Goal: Task Accomplishment & Management: Use online tool/utility

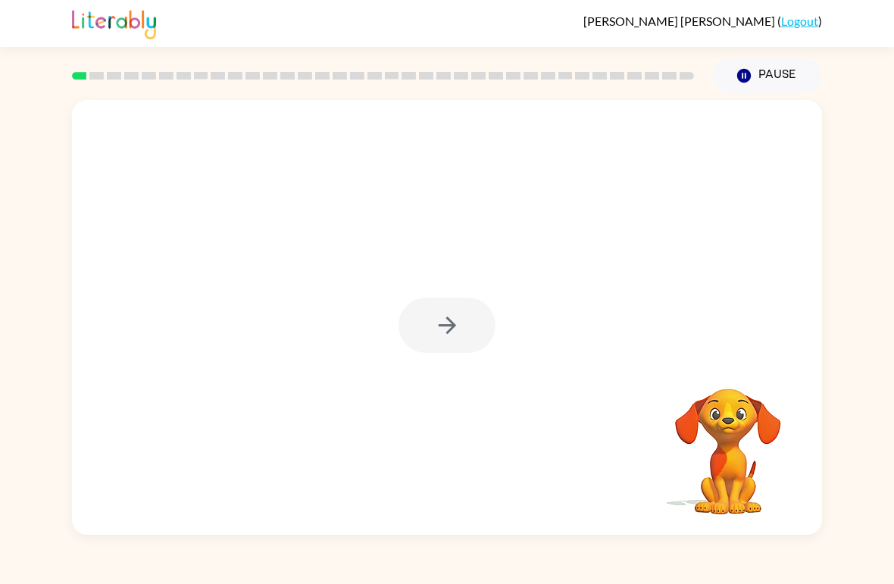
click at [439, 327] on div at bounding box center [447, 325] width 97 height 55
click at [433, 349] on div at bounding box center [447, 325] width 97 height 55
click at [404, 355] on div at bounding box center [447, 317] width 750 height 435
click at [403, 355] on div at bounding box center [447, 317] width 750 height 435
click at [412, 317] on div at bounding box center [447, 325] width 97 height 55
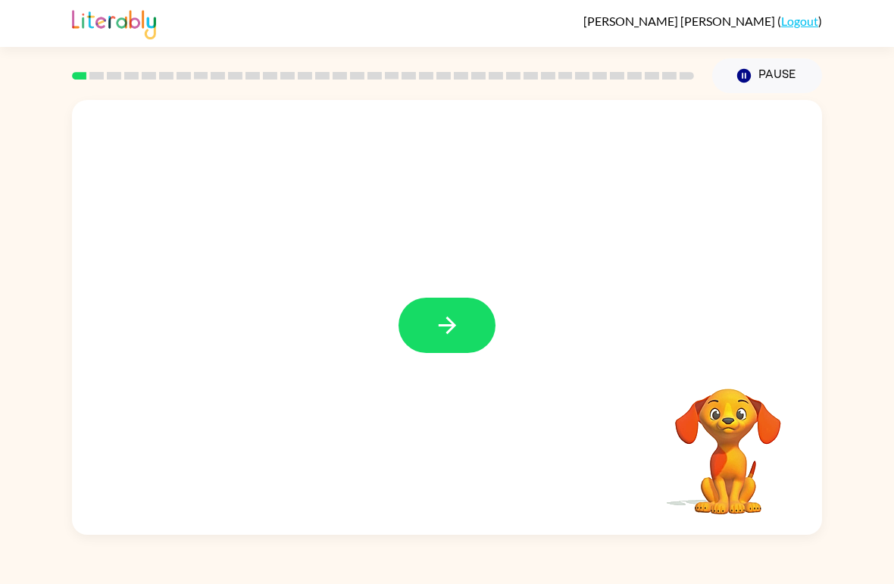
click at [451, 323] on icon "button" at bounding box center [446, 325] width 17 height 17
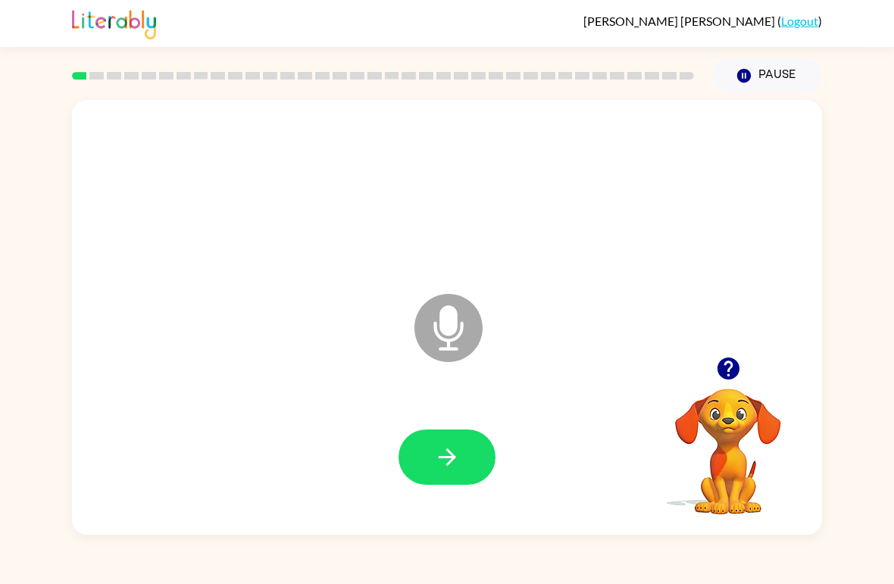
click at [731, 365] on icon "button" at bounding box center [728, 368] width 27 height 27
click at [421, 469] on button "button" at bounding box center [447, 457] width 97 height 55
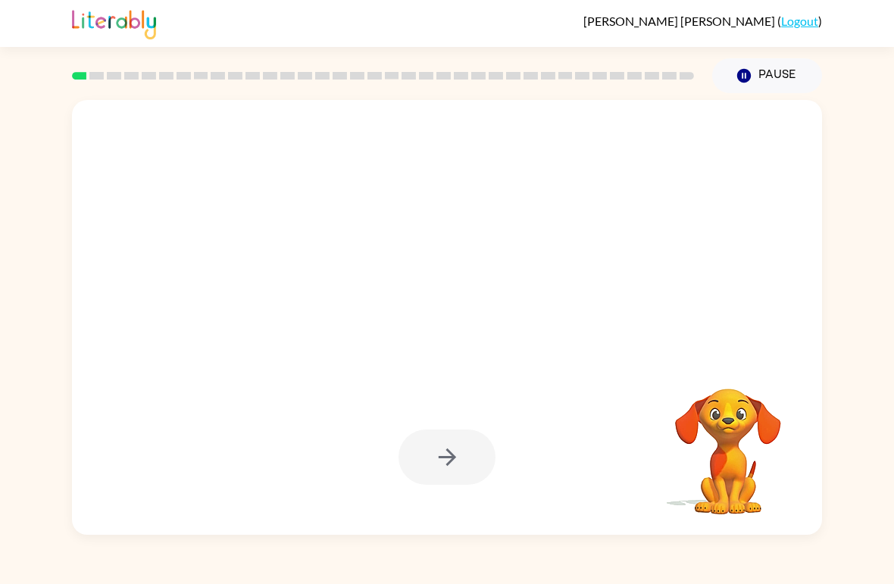
click at [457, 452] on div at bounding box center [447, 457] width 97 height 55
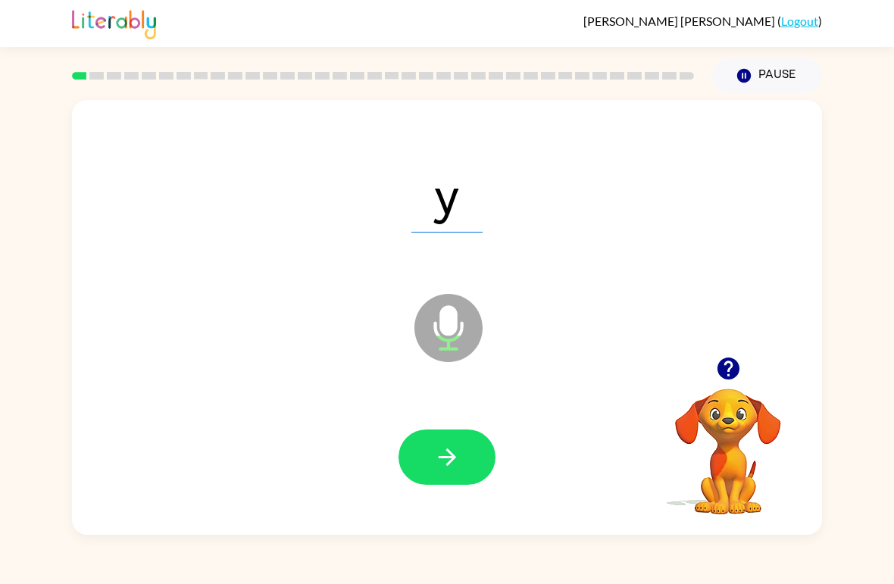
click at [462, 465] on button "button" at bounding box center [447, 457] width 97 height 55
click at [479, 443] on button "button" at bounding box center [447, 457] width 97 height 55
click at [736, 365] on icon "button" at bounding box center [728, 369] width 22 height 22
click at [445, 451] on icon "button" at bounding box center [447, 457] width 27 height 27
click at [722, 362] on icon "button" at bounding box center [728, 369] width 22 height 22
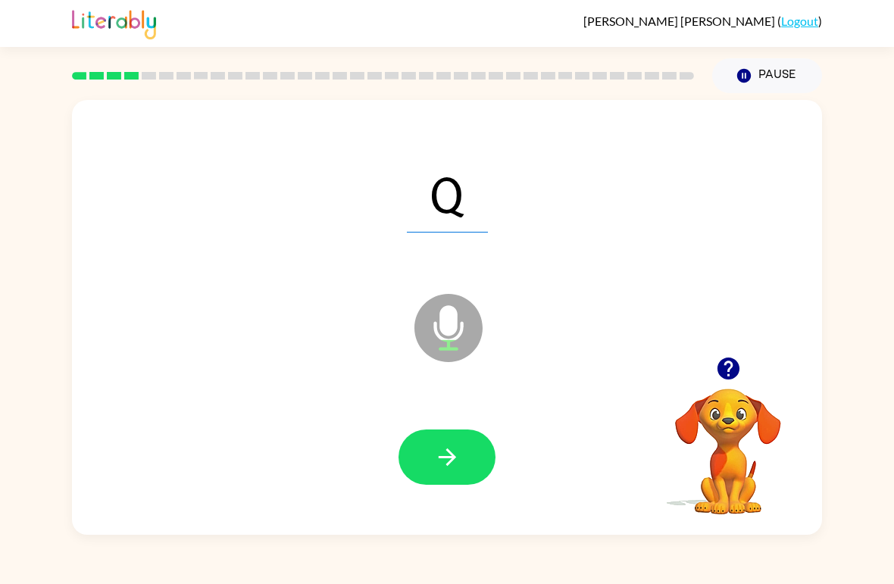
click at [455, 462] on icon "button" at bounding box center [447, 457] width 27 height 27
click at [744, 380] on button "button" at bounding box center [728, 368] width 39 height 39
click at [458, 452] on icon "button" at bounding box center [447, 457] width 27 height 27
click at [738, 375] on icon "button" at bounding box center [728, 368] width 27 height 27
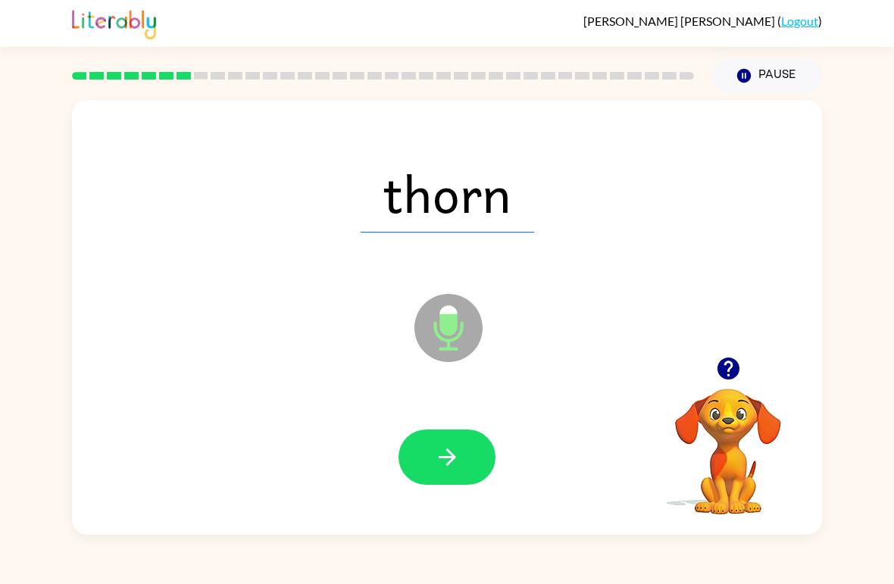
click at [423, 453] on button "button" at bounding box center [447, 457] width 97 height 55
click at [438, 447] on icon "button" at bounding box center [447, 457] width 27 height 27
click at [431, 446] on button "button" at bounding box center [447, 457] width 97 height 55
click at [427, 468] on button "button" at bounding box center [447, 457] width 97 height 55
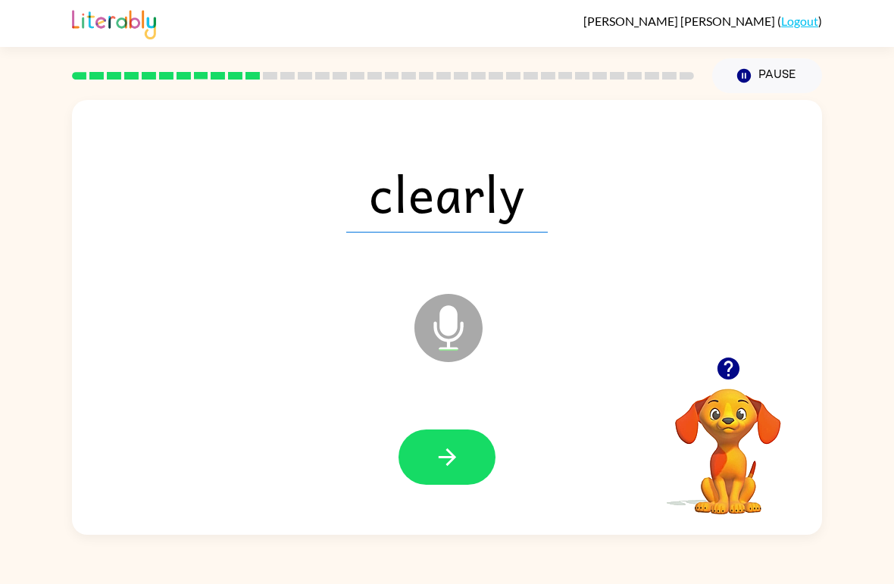
click at [449, 471] on icon "button" at bounding box center [447, 457] width 27 height 27
click at [449, 463] on icon "button" at bounding box center [446, 457] width 17 height 17
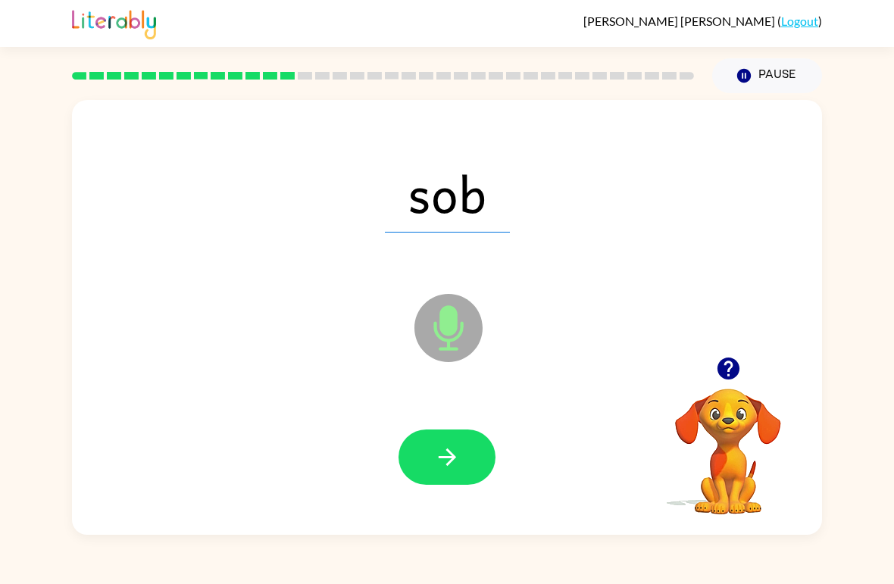
click at [449, 452] on icon "button" at bounding box center [446, 457] width 17 height 17
click at [459, 458] on icon "button" at bounding box center [447, 457] width 27 height 27
click at [456, 456] on icon "button" at bounding box center [447, 457] width 27 height 27
click at [461, 462] on button "button" at bounding box center [447, 457] width 97 height 55
click at [449, 452] on icon "button" at bounding box center [446, 457] width 17 height 17
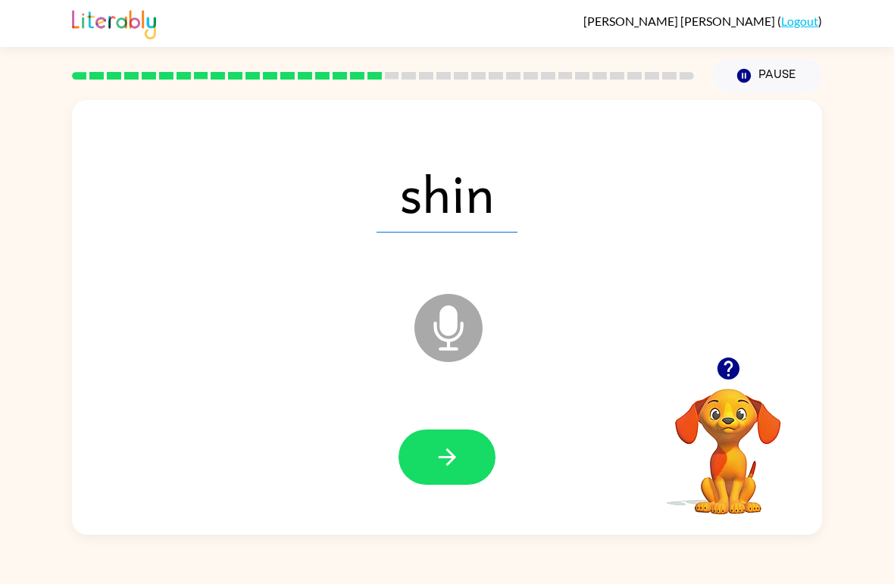
click at [884, 45] on div "Emma Wilson ( Logout )" at bounding box center [447, 23] width 894 height 47
click at [462, 449] on button "button" at bounding box center [447, 457] width 97 height 55
click at [450, 456] on icon "button" at bounding box center [447, 457] width 27 height 27
click at [449, 462] on icon "button" at bounding box center [447, 457] width 27 height 27
click at [452, 458] on icon "button" at bounding box center [446, 457] width 17 height 17
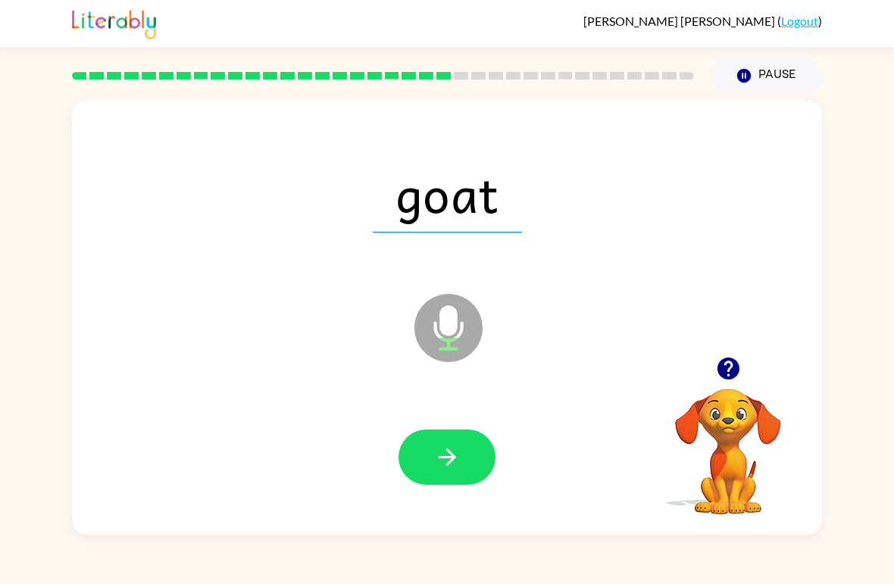
click at [455, 477] on button "button" at bounding box center [447, 457] width 97 height 55
click at [455, 471] on icon "button" at bounding box center [447, 457] width 27 height 27
click at [471, 452] on button "button" at bounding box center [447, 457] width 97 height 55
click at [440, 468] on icon "button" at bounding box center [447, 457] width 27 height 27
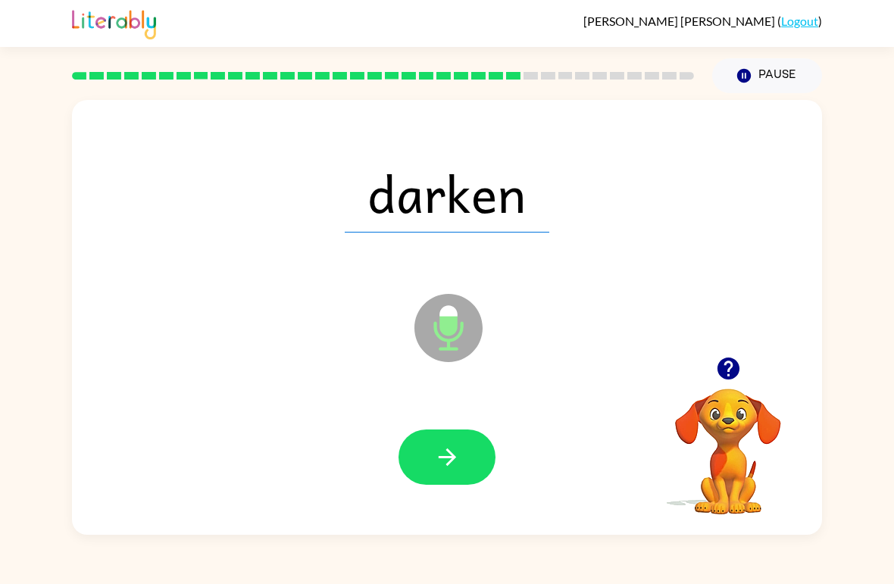
click at [455, 461] on icon "button" at bounding box center [447, 457] width 27 height 27
click at [462, 446] on button "button" at bounding box center [447, 457] width 97 height 55
click at [460, 465] on icon "button" at bounding box center [447, 457] width 27 height 27
click at [444, 436] on button "button" at bounding box center [447, 457] width 97 height 55
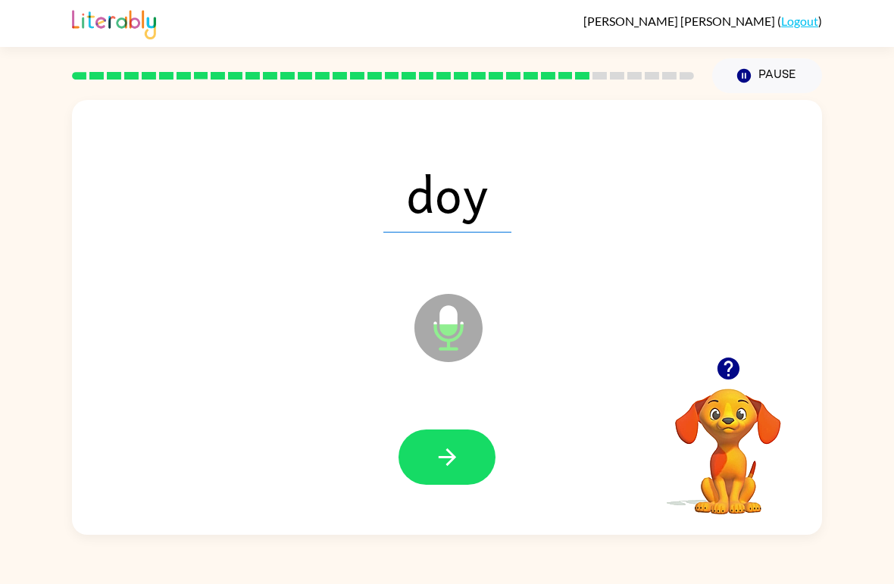
click at [466, 443] on button "button" at bounding box center [447, 457] width 97 height 55
click at [473, 478] on button "button" at bounding box center [447, 457] width 97 height 55
click at [434, 471] on icon "button" at bounding box center [447, 457] width 27 height 27
click at [452, 459] on icon "button" at bounding box center [446, 457] width 17 height 17
click at [451, 451] on icon "button" at bounding box center [447, 457] width 27 height 27
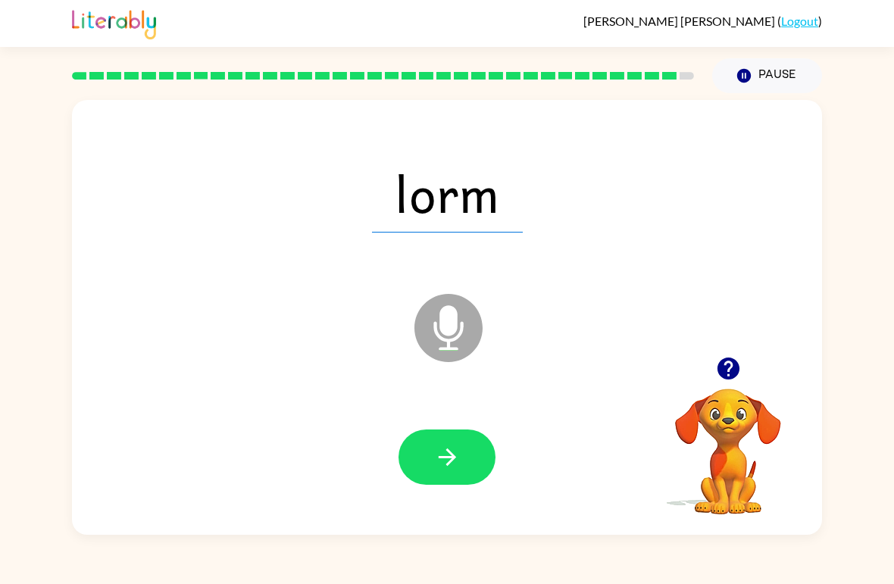
click at [455, 450] on icon "button" at bounding box center [447, 457] width 27 height 27
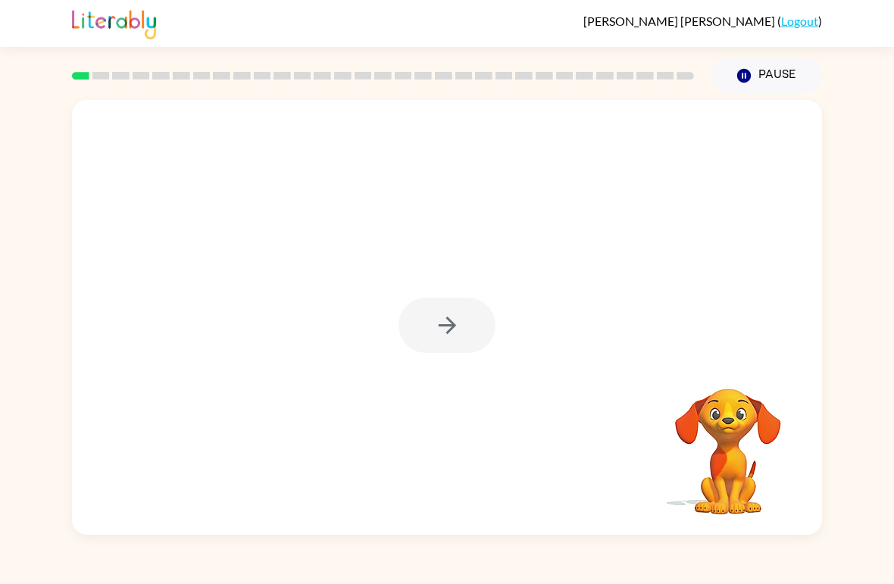
click at [452, 349] on div at bounding box center [447, 325] width 97 height 55
click at [450, 328] on div at bounding box center [447, 325] width 97 height 55
click at [449, 327] on div at bounding box center [447, 325] width 97 height 55
click at [457, 323] on icon "button" at bounding box center [447, 325] width 27 height 27
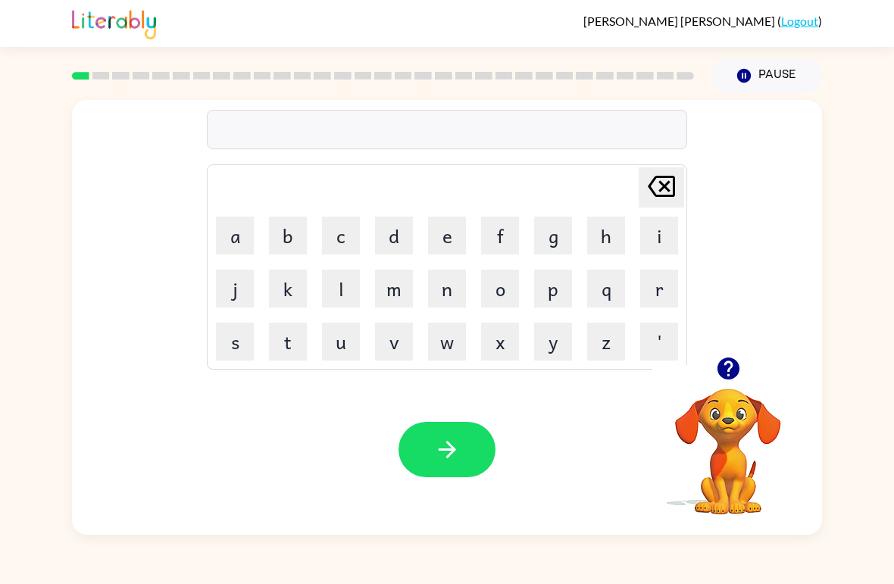
click at [651, 292] on button "r" at bounding box center [659, 289] width 38 height 38
click at [343, 344] on button "u" at bounding box center [341, 342] width 38 height 38
click at [295, 232] on button "b" at bounding box center [288, 236] width 38 height 38
click at [458, 454] on icon "button" at bounding box center [447, 450] width 27 height 27
click at [393, 294] on button "m" at bounding box center [394, 289] width 38 height 38
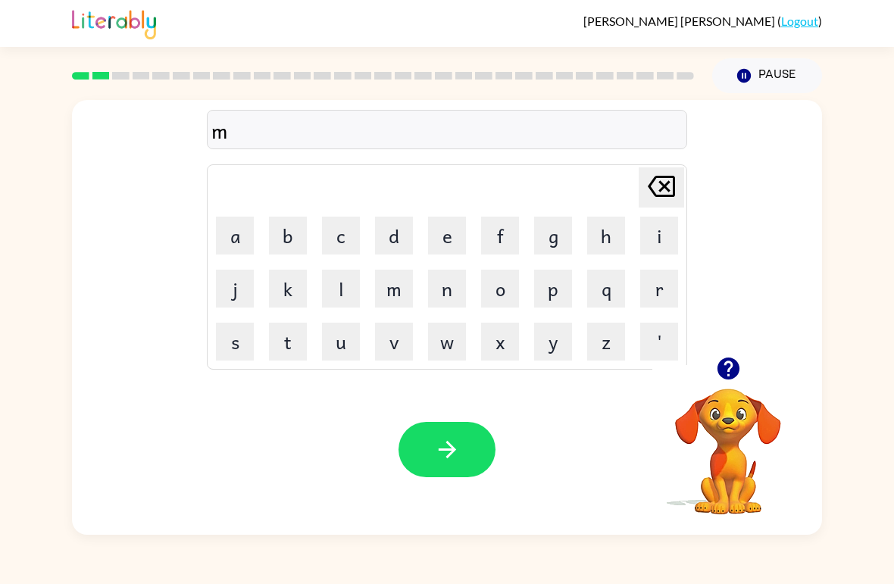
click at [294, 340] on button "t" at bounding box center [288, 342] width 38 height 38
click at [611, 240] on button "h" at bounding box center [606, 236] width 38 height 38
click at [661, 184] on icon at bounding box center [661, 186] width 27 height 21
click at [658, 197] on icon at bounding box center [661, 186] width 27 height 21
click at [501, 295] on button "o" at bounding box center [500, 289] width 38 height 38
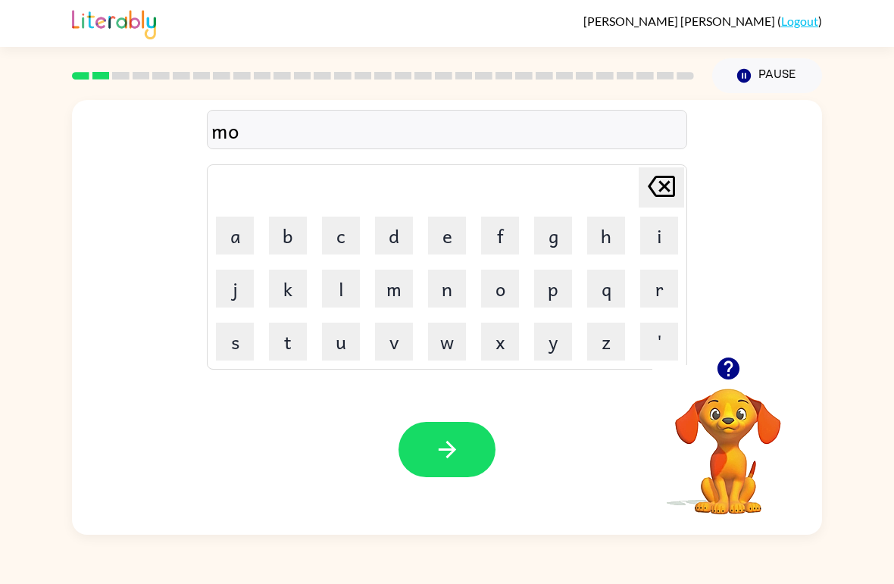
click at [452, 350] on button "w" at bounding box center [447, 342] width 38 height 38
click at [285, 346] on button "t" at bounding box center [288, 342] width 38 height 38
click at [609, 230] on button "h" at bounding box center [606, 236] width 38 height 38
click at [458, 459] on icon "button" at bounding box center [447, 450] width 27 height 27
click at [396, 239] on button "d" at bounding box center [394, 236] width 38 height 38
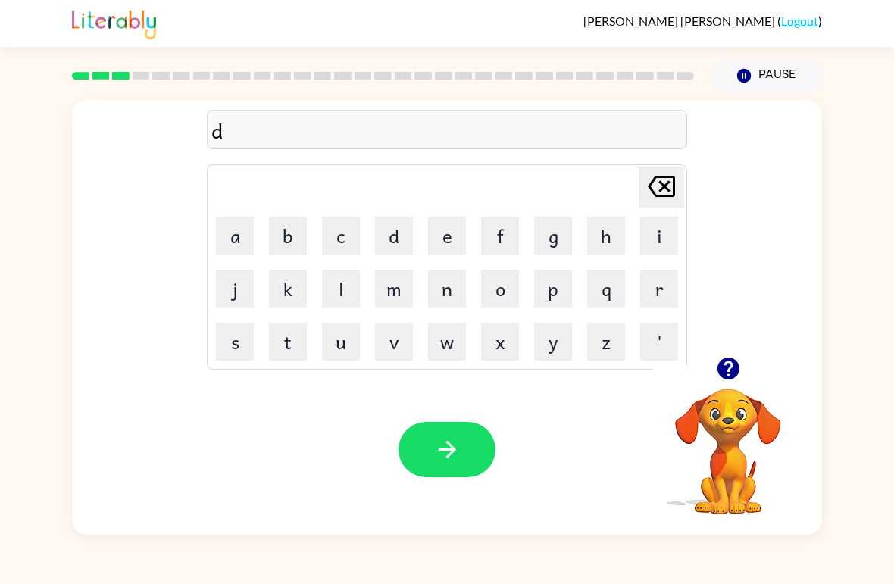
click at [462, 228] on button "e" at bounding box center [447, 236] width 38 height 38
click at [451, 296] on button "n" at bounding box center [447, 289] width 38 height 38
click at [459, 434] on button "button" at bounding box center [447, 449] width 97 height 55
click at [234, 337] on button "s" at bounding box center [235, 342] width 38 height 38
click at [550, 294] on button "p" at bounding box center [553, 289] width 38 height 38
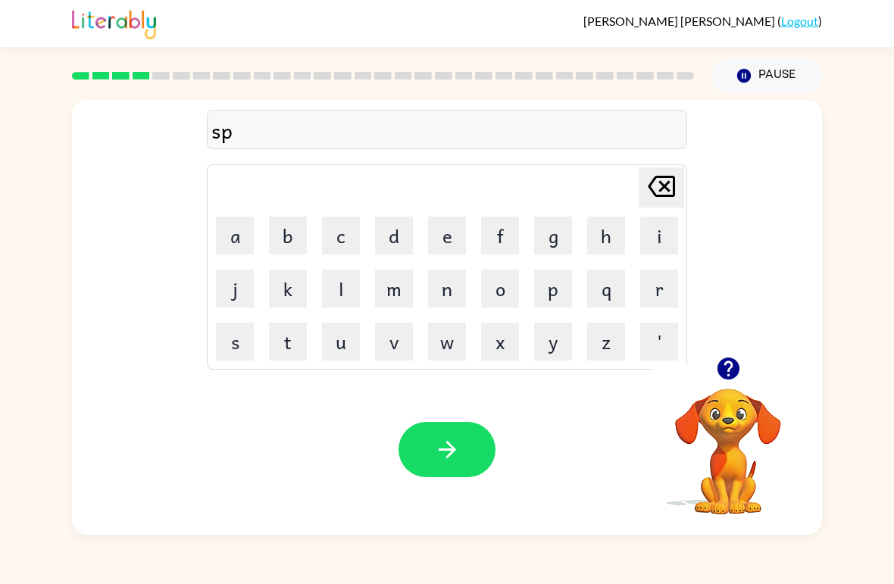
click at [499, 295] on button "o" at bounding box center [500, 289] width 38 height 38
click at [286, 352] on button "t" at bounding box center [288, 342] width 38 height 38
click at [465, 446] on button "button" at bounding box center [447, 449] width 97 height 55
click at [725, 374] on icon "button" at bounding box center [728, 369] width 22 height 22
click at [241, 351] on button "s" at bounding box center [235, 342] width 38 height 38
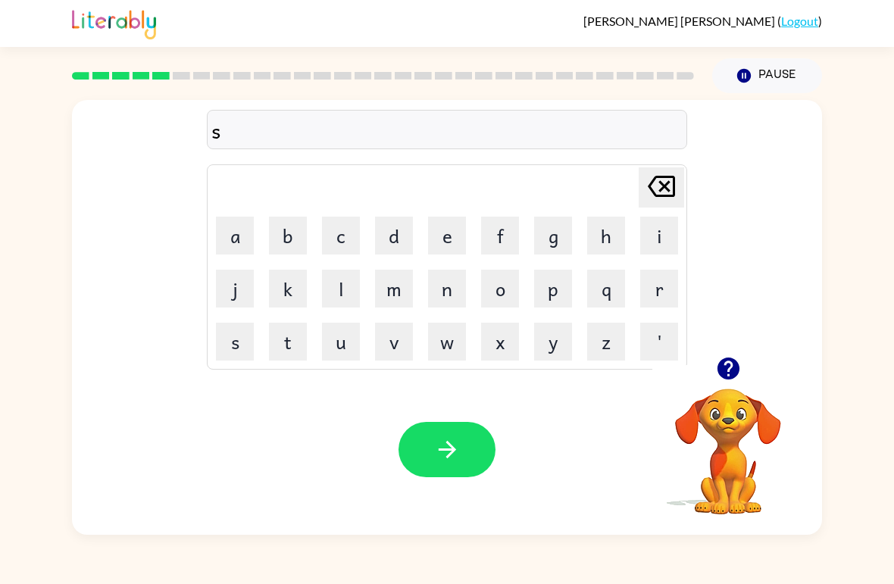
click at [452, 241] on button "e" at bounding box center [447, 236] width 38 height 38
click at [393, 234] on button "d" at bounding box center [394, 236] width 38 height 38
click at [551, 288] on button "p" at bounding box center [553, 289] width 38 height 38
click at [295, 337] on button "t" at bounding box center [288, 342] width 38 height 38
click at [465, 465] on button "button" at bounding box center [447, 449] width 97 height 55
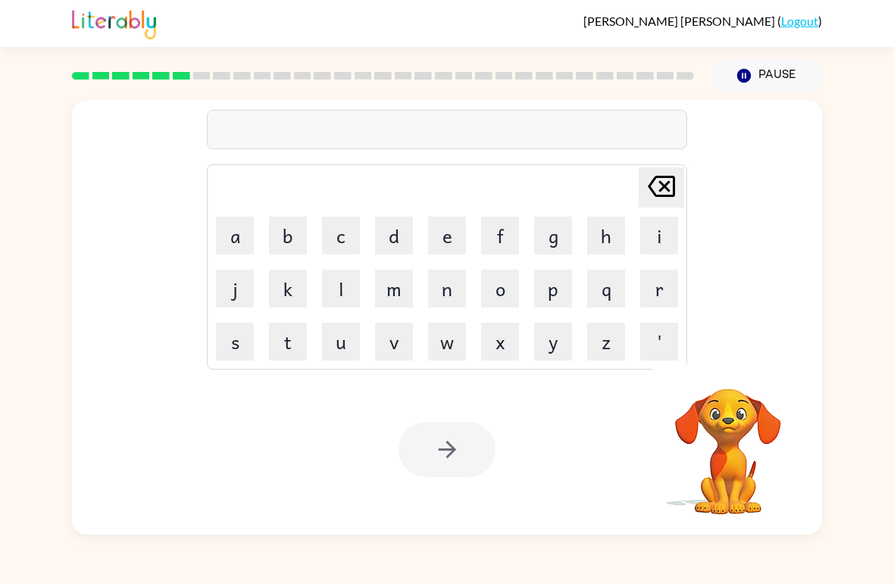
click at [553, 288] on button "p" at bounding box center [553, 289] width 38 height 38
click at [647, 240] on button "i" at bounding box center [659, 236] width 38 height 38
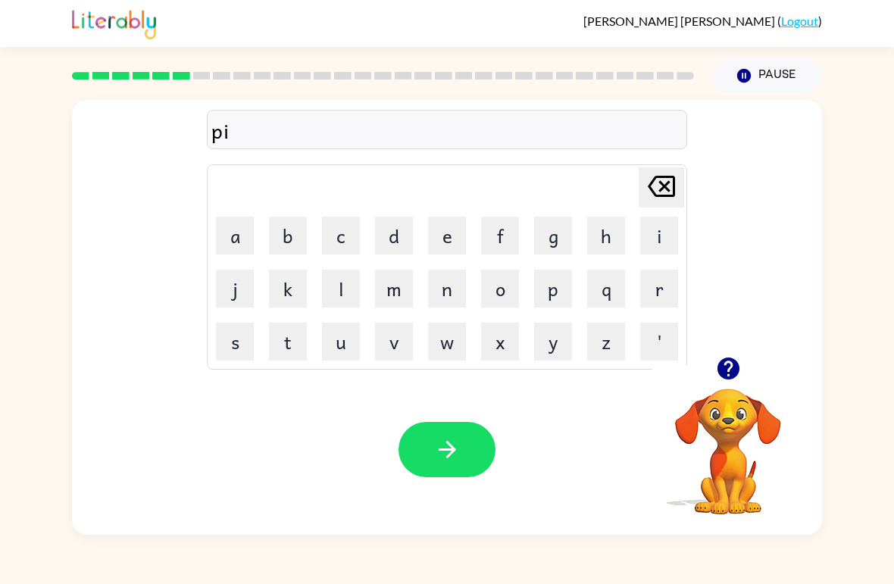
click at [549, 355] on button "y" at bounding box center [553, 342] width 38 height 38
click at [657, 196] on icon at bounding box center [661, 186] width 27 height 21
click at [447, 249] on button "e" at bounding box center [447, 236] width 38 height 38
click at [463, 449] on button "button" at bounding box center [447, 449] width 97 height 55
click at [355, 225] on button "c" at bounding box center [341, 236] width 38 height 38
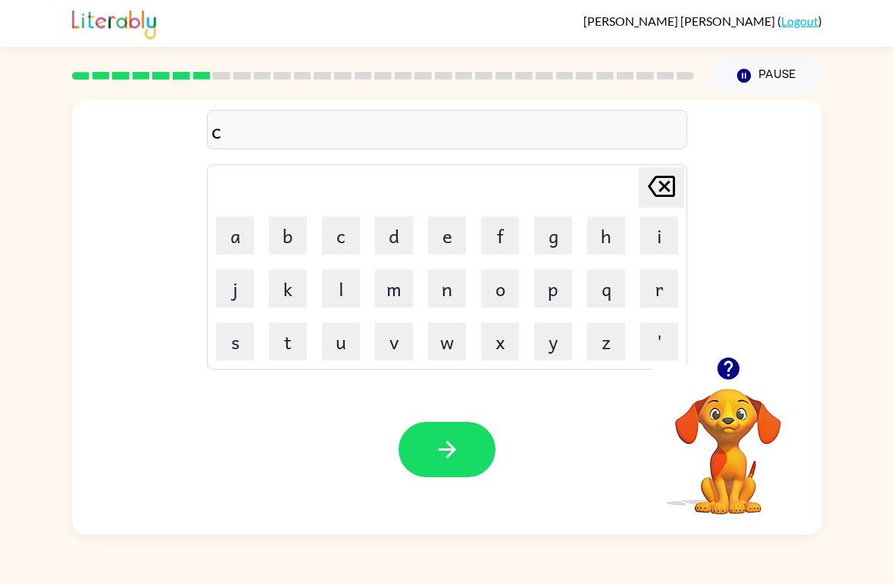
click at [227, 224] on button "a" at bounding box center [235, 236] width 38 height 38
click at [446, 296] on button "n" at bounding box center [447, 289] width 38 height 38
click at [393, 246] on button "d" at bounding box center [394, 236] width 38 height 38
click at [508, 306] on button "o" at bounding box center [500, 289] width 38 height 38
click at [339, 295] on button "l" at bounding box center [341, 289] width 38 height 38
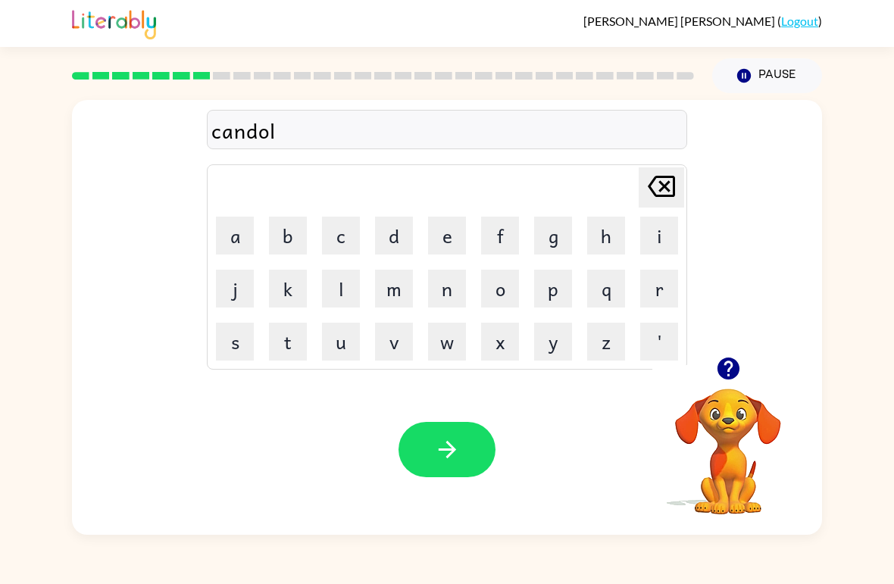
click at [344, 287] on button "l" at bounding box center [341, 289] width 38 height 38
click at [467, 466] on button "button" at bounding box center [447, 449] width 97 height 55
click at [393, 221] on button "d" at bounding box center [394, 236] width 38 height 38
click at [230, 249] on button "a" at bounding box center [235, 236] width 38 height 38
click at [666, 207] on div "[PERSON_NAME] last character input" at bounding box center [661, 187] width 36 height 39
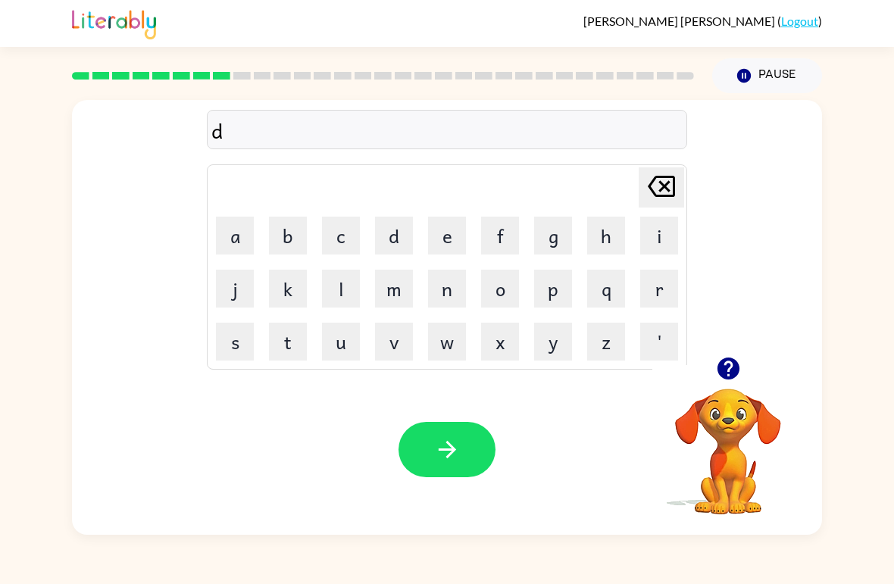
click at [662, 183] on icon "[PERSON_NAME] last character input" at bounding box center [661, 186] width 36 height 36
click at [285, 238] on button "b" at bounding box center [288, 236] width 38 height 38
click at [239, 247] on button "a" at bounding box center [235, 236] width 38 height 38
click at [506, 247] on button "f" at bounding box center [500, 236] width 38 height 38
click at [299, 340] on button "t" at bounding box center [288, 342] width 38 height 38
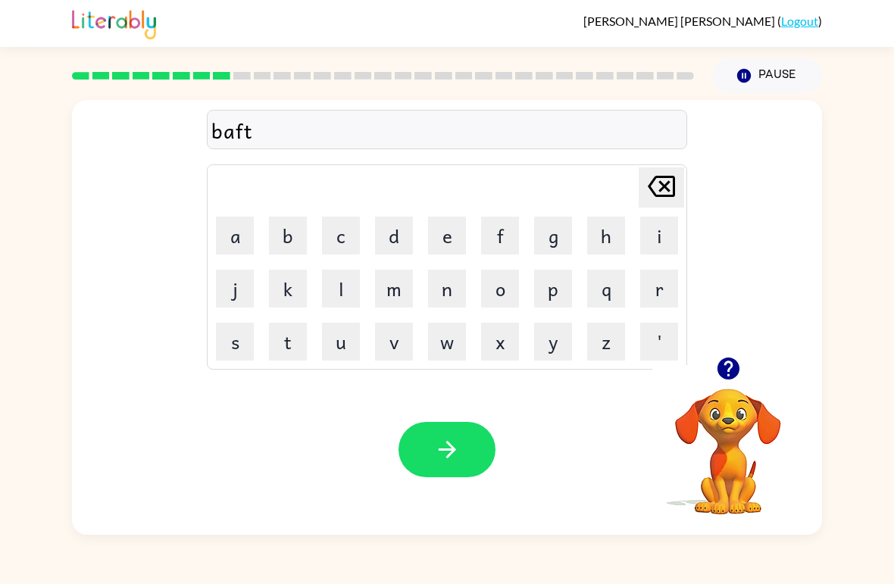
click at [662, 174] on icon "[PERSON_NAME] last character input" at bounding box center [661, 186] width 36 height 36
click at [671, 199] on icon "[PERSON_NAME] last character input" at bounding box center [661, 186] width 36 height 36
click at [305, 347] on button "t" at bounding box center [288, 342] width 38 height 38
click at [604, 233] on button "h" at bounding box center [606, 236] width 38 height 38
click at [462, 461] on button "button" at bounding box center [447, 449] width 97 height 55
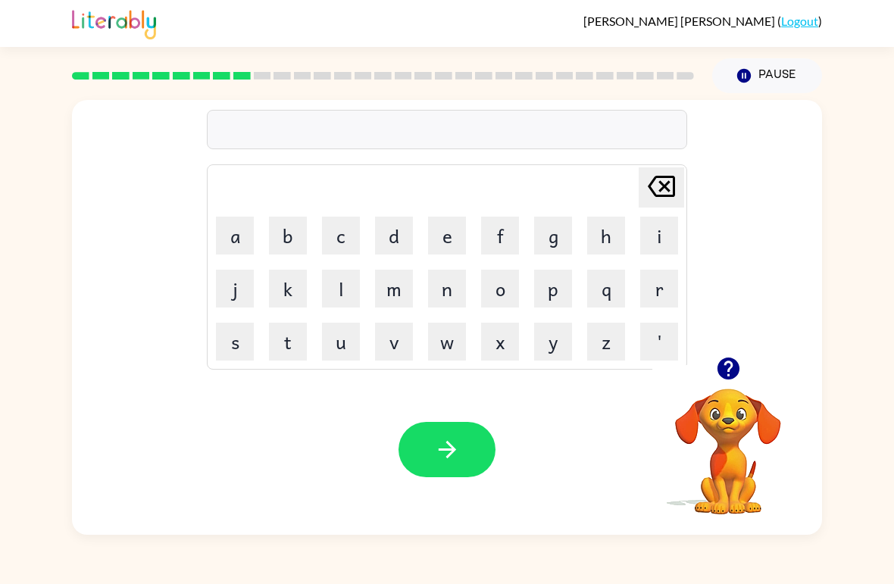
click at [727, 369] on icon "button" at bounding box center [728, 369] width 22 height 22
click at [352, 233] on button "c" at bounding box center [341, 236] width 38 height 38
click at [335, 290] on button "l" at bounding box center [341, 289] width 38 height 38
click at [229, 241] on button "a" at bounding box center [235, 236] width 38 height 38
click at [452, 294] on button "n" at bounding box center [447, 289] width 38 height 38
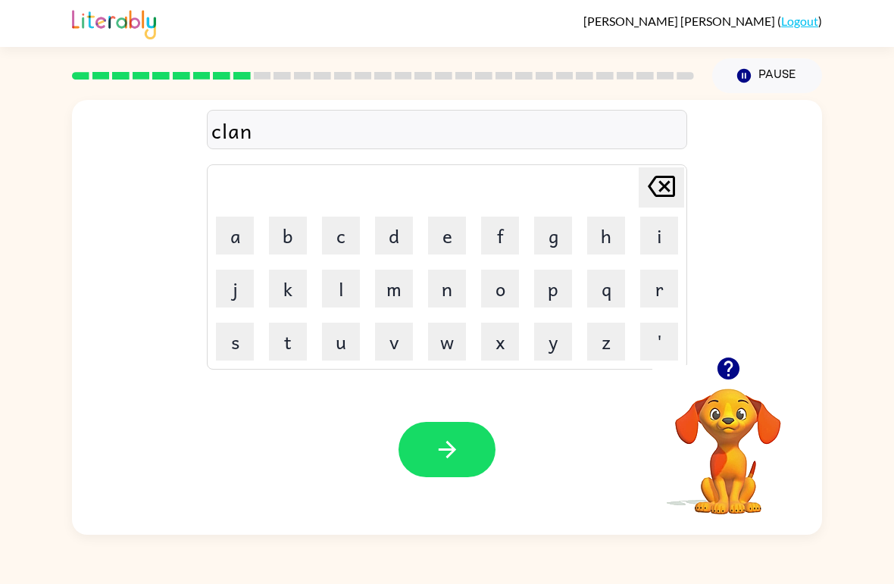
click at [447, 290] on button "n" at bounding box center [447, 289] width 38 height 38
click at [657, 183] on icon "[PERSON_NAME] last character input" at bounding box center [661, 186] width 36 height 36
click at [435, 441] on icon "button" at bounding box center [447, 450] width 27 height 27
click at [243, 343] on button "s" at bounding box center [235, 342] width 38 height 38
click at [603, 236] on button "h" at bounding box center [606, 236] width 38 height 38
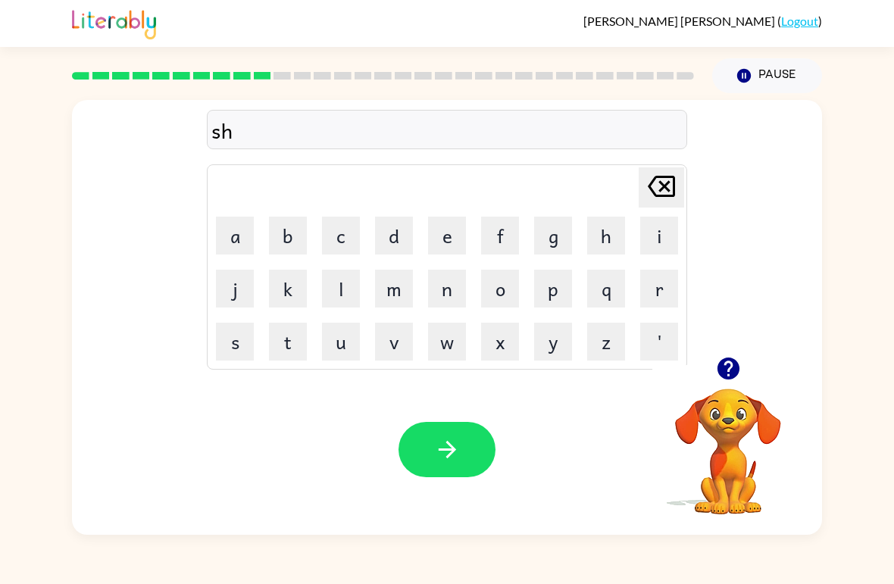
click at [492, 280] on button "o" at bounding box center [500, 289] width 38 height 38
click at [282, 295] on button "k" at bounding box center [288, 289] width 38 height 38
click at [455, 453] on icon "button" at bounding box center [447, 450] width 27 height 27
click at [737, 362] on icon "button" at bounding box center [728, 368] width 27 height 27
click at [549, 235] on button "g" at bounding box center [553, 236] width 38 height 38
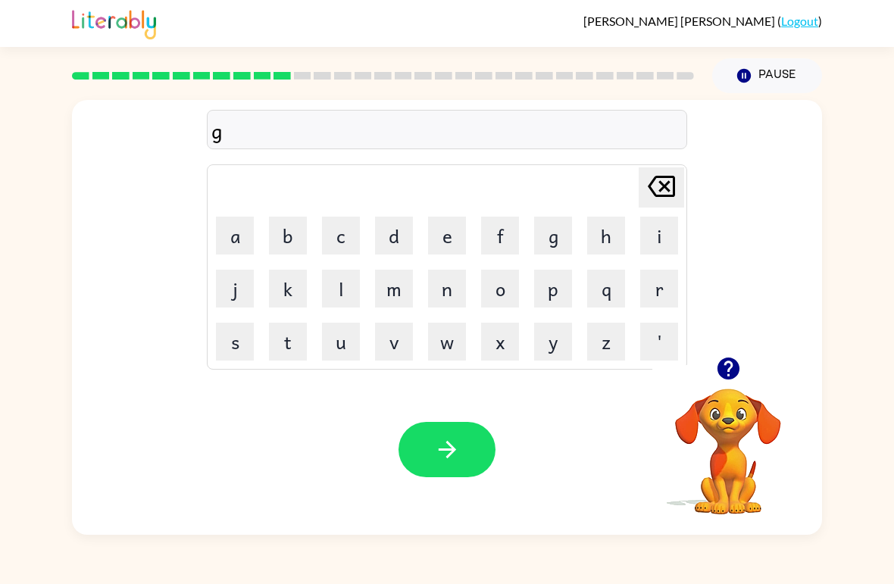
click at [228, 236] on button "a" at bounding box center [235, 236] width 38 height 38
click at [235, 347] on button "s" at bounding box center [235, 342] width 38 height 38
click at [445, 449] on icon "button" at bounding box center [447, 450] width 27 height 27
click at [450, 246] on button "e" at bounding box center [447, 236] width 38 height 38
click at [287, 282] on button "k" at bounding box center [288, 289] width 38 height 38
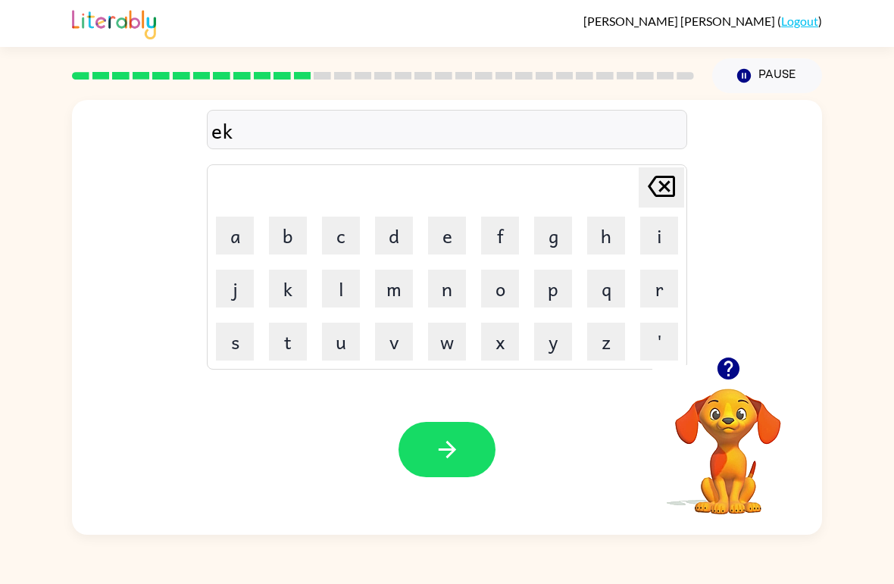
click at [239, 338] on button "s" at bounding box center [235, 342] width 38 height 38
click at [599, 293] on button "q" at bounding box center [606, 289] width 38 height 38
click at [662, 186] on icon at bounding box center [661, 186] width 27 height 21
click at [549, 289] on button "p" at bounding box center [553, 289] width 38 height 38
click at [393, 230] on button "d" at bounding box center [394, 236] width 38 height 38
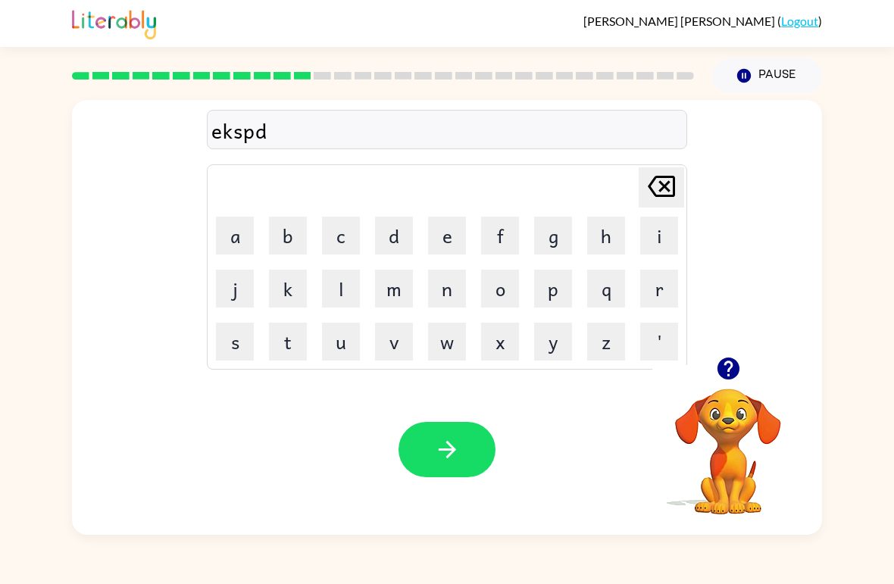
click at [438, 449] on icon "button" at bounding box center [447, 450] width 27 height 27
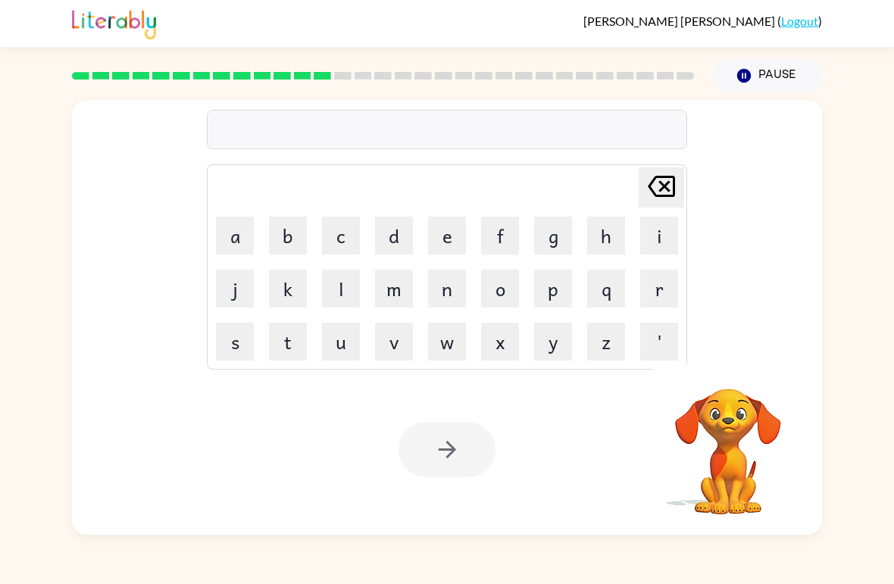
click at [233, 349] on button "s" at bounding box center [235, 342] width 38 height 38
click at [437, 235] on button "e" at bounding box center [447, 236] width 38 height 38
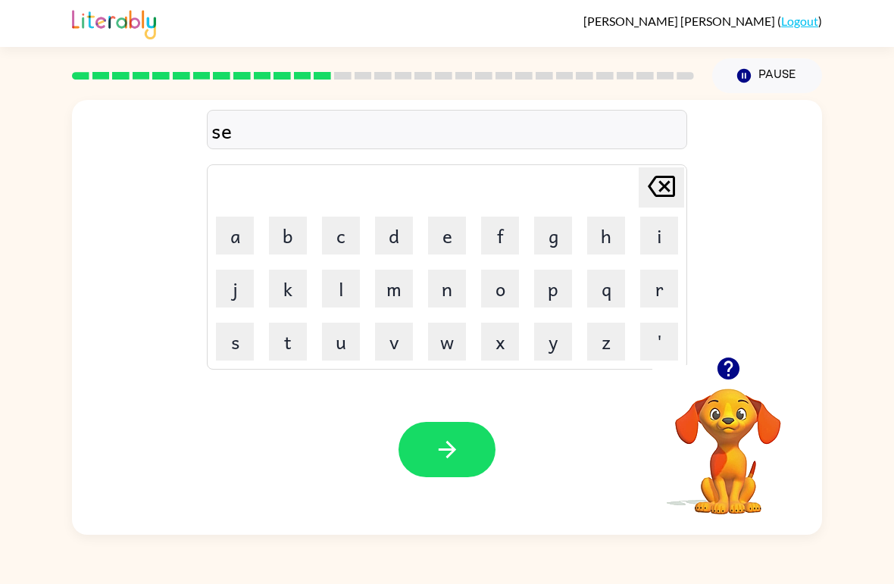
click at [287, 336] on button "t" at bounding box center [288, 342] width 38 height 38
click at [453, 236] on button "e" at bounding box center [447, 236] width 38 height 38
click at [667, 184] on icon at bounding box center [661, 186] width 27 height 21
click at [675, 178] on icon at bounding box center [661, 186] width 27 height 21
click at [664, 188] on icon at bounding box center [661, 186] width 27 height 21
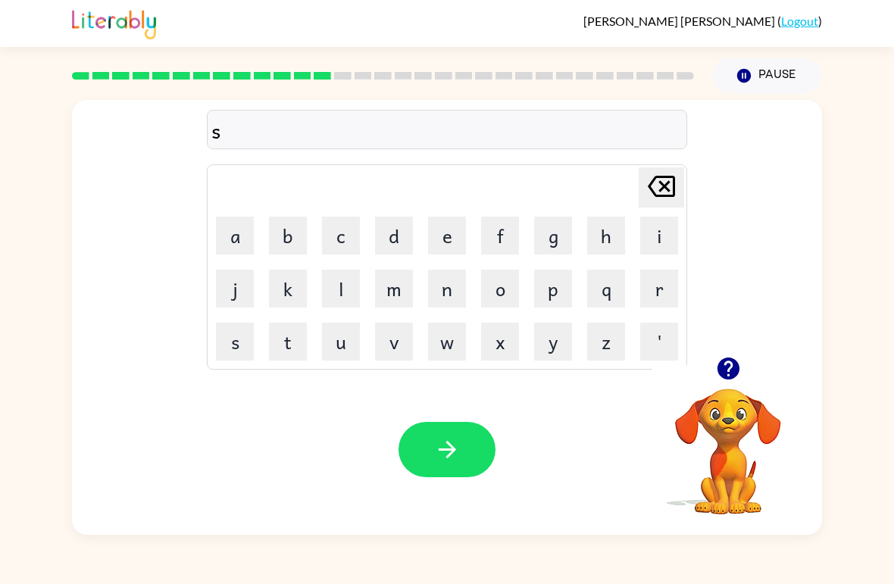
click at [452, 340] on button "w" at bounding box center [447, 342] width 38 height 38
click at [445, 233] on button "e" at bounding box center [447, 236] width 38 height 38
click at [289, 339] on button "t" at bounding box center [288, 342] width 38 height 38
click at [450, 285] on button "n" at bounding box center [447, 289] width 38 height 38
click at [668, 222] on button "i" at bounding box center [659, 236] width 38 height 38
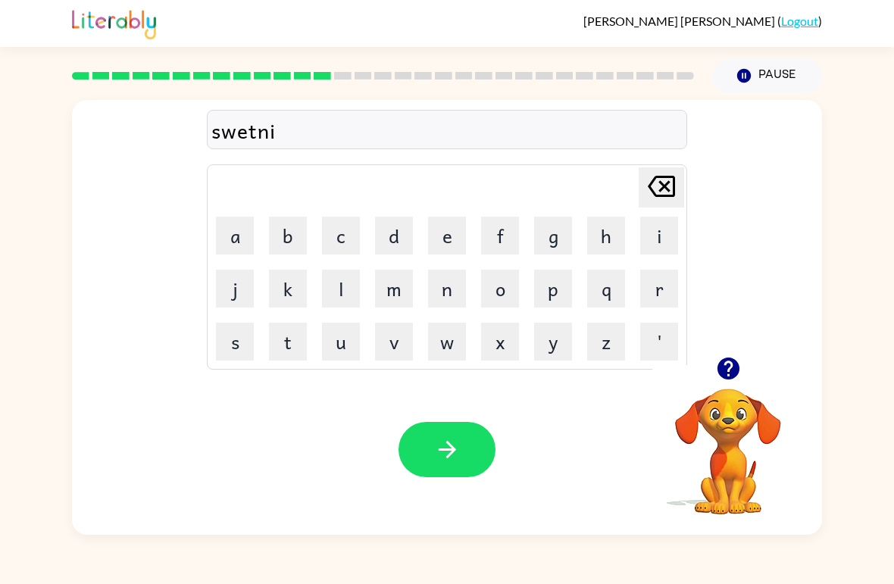
click at [227, 332] on button "s" at bounding box center [235, 342] width 38 height 38
click at [451, 243] on button "e" at bounding box center [447, 236] width 38 height 38
click at [667, 180] on icon "[PERSON_NAME] last character input" at bounding box center [661, 186] width 36 height 36
click at [473, 456] on button "button" at bounding box center [447, 449] width 97 height 55
click at [714, 362] on button "button" at bounding box center [728, 368] width 39 height 39
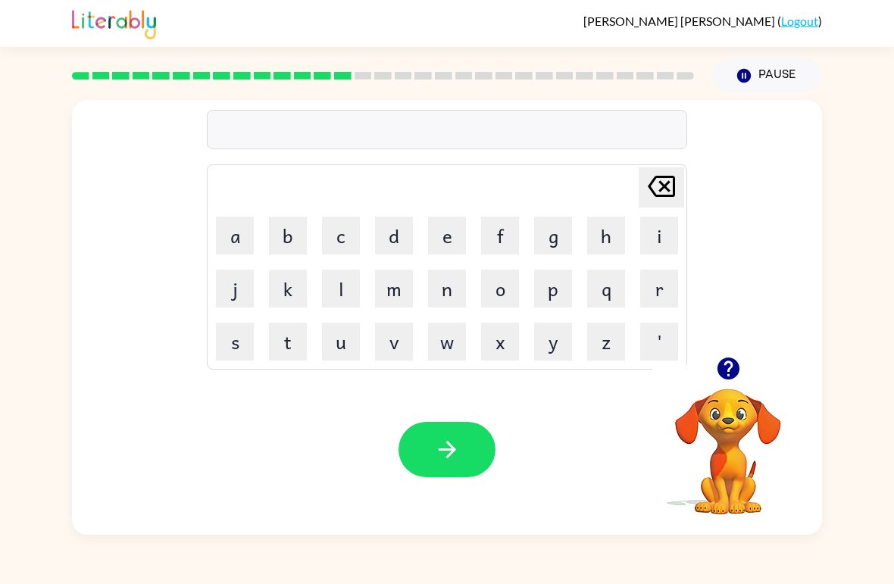
click at [599, 245] on button "h" at bounding box center [606, 236] width 38 height 38
click at [651, 224] on button "i" at bounding box center [659, 236] width 38 height 38
click at [538, 296] on button "p" at bounding box center [553, 289] width 38 height 38
click at [502, 278] on button "o" at bounding box center [500, 289] width 38 height 38
click at [447, 346] on button "w" at bounding box center [447, 342] width 38 height 38
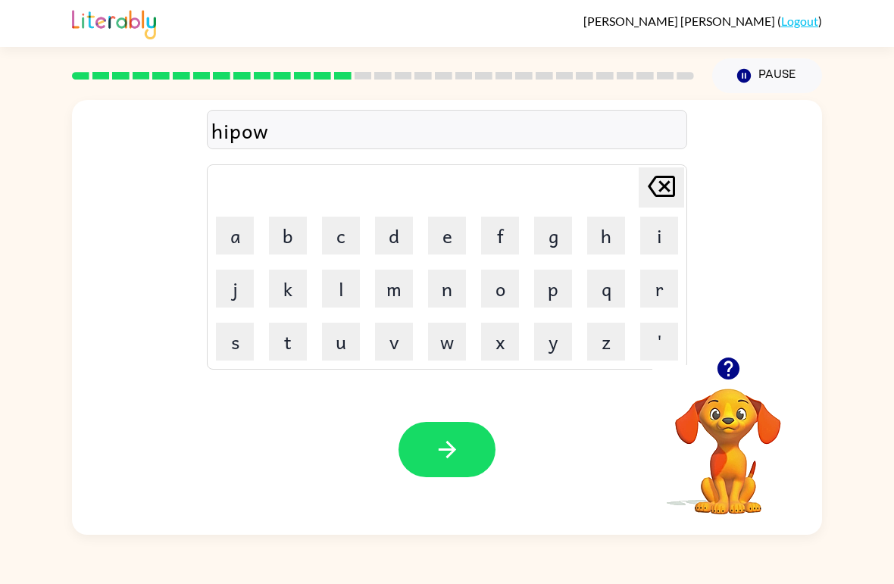
click at [445, 449] on icon "button" at bounding box center [447, 450] width 27 height 27
click at [501, 227] on button "f" at bounding box center [500, 236] width 38 height 38
click at [600, 249] on button "h" at bounding box center [606, 236] width 38 height 38
click at [675, 207] on div "[PERSON_NAME] last character input" at bounding box center [661, 187] width 36 height 39
click at [499, 287] on button "o" at bounding box center [500, 289] width 38 height 38
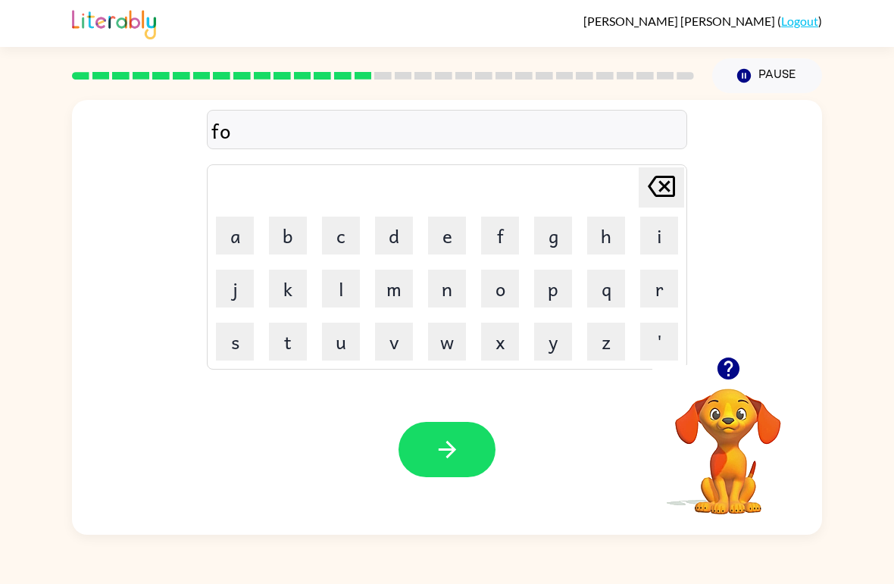
click at [664, 302] on button "r" at bounding box center [659, 289] width 38 height 38
click at [290, 286] on button "k" at bounding box center [288, 289] width 38 height 38
click at [452, 450] on icon "button" at bounding box center [446, 449] width 17 height 17
click at [431, 345] on button "w" at bounding box center [447, 342] width 38 height 38
click at [446, 238] on button "e" at bounding box center [447, 236] width 38 height 38
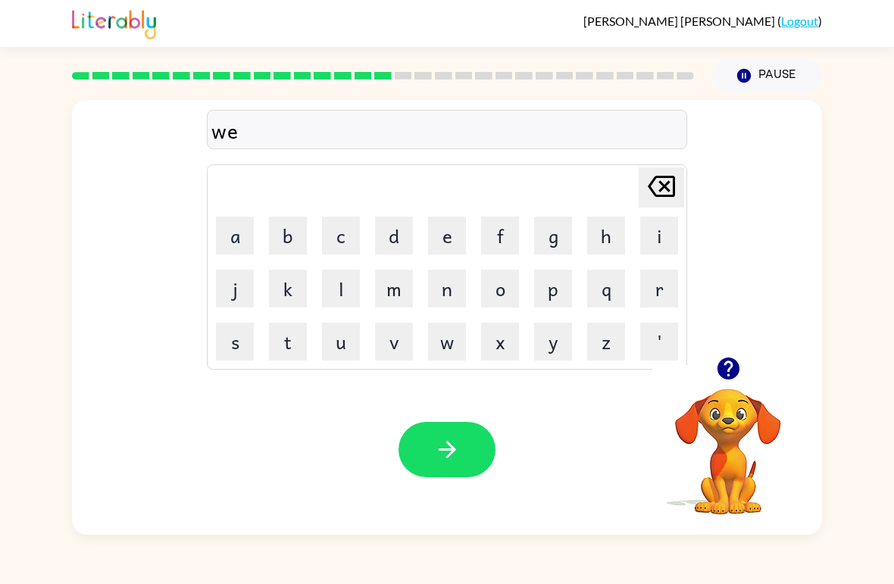
click at [286, 220] on button "b" at bounding box center [288, 236] width 38 height 38
click at [455, 451] on icon "button" at bounding box center [446, 449] width 17 height 17
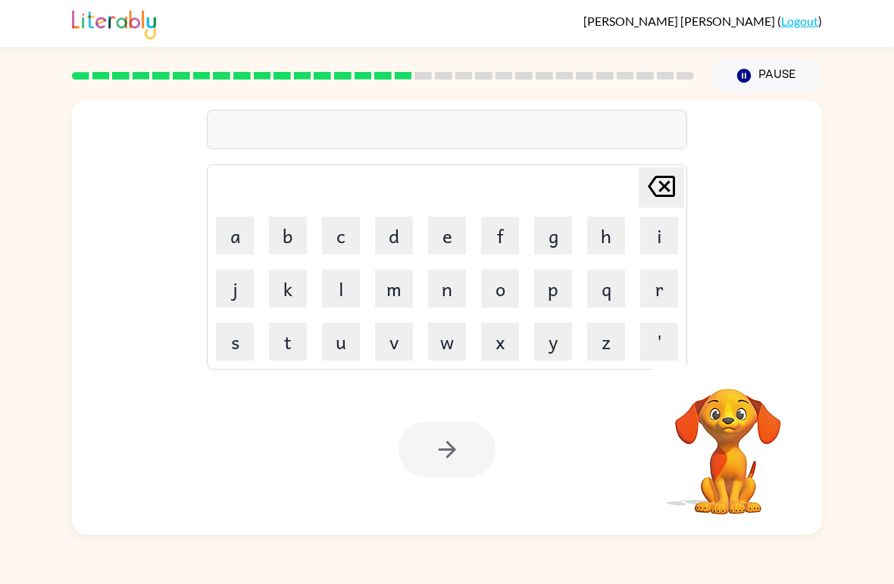
click at [236, 348] on button "s" at bounding box center [235, 342] width 38 height 38
click at [442, 235] on button "e" at bounding box center [447, 236] width 38 height 38
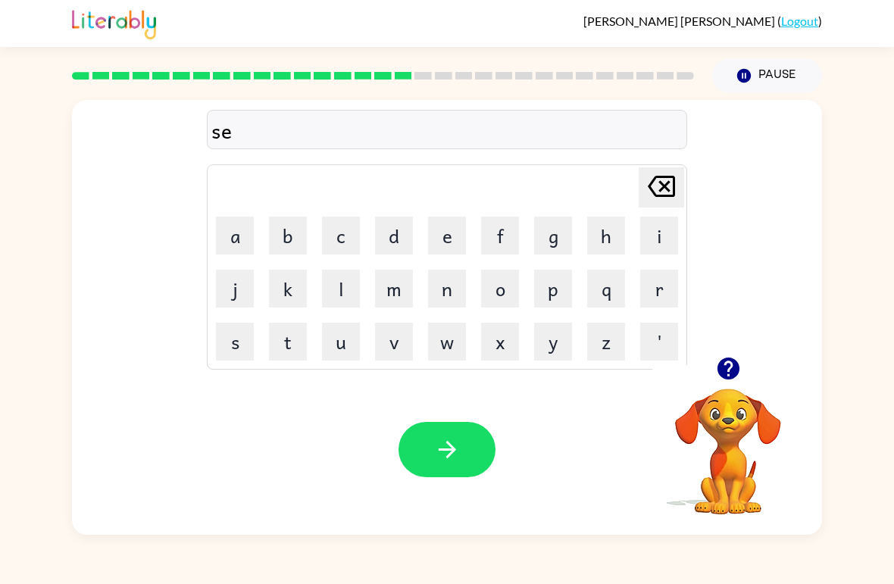
click at [275, 352] on button "t" at bounding box center [288, 342] width 38 height 38
click at [655, 193] on icon at bounding box center [661, 186] width 27 height 21
click at [346, 295] on button "l" at bounding box center [341, 289] width 38 height 38
click at [438, 235] on button "e" at bounding box center [447, 236] width 38 height 38
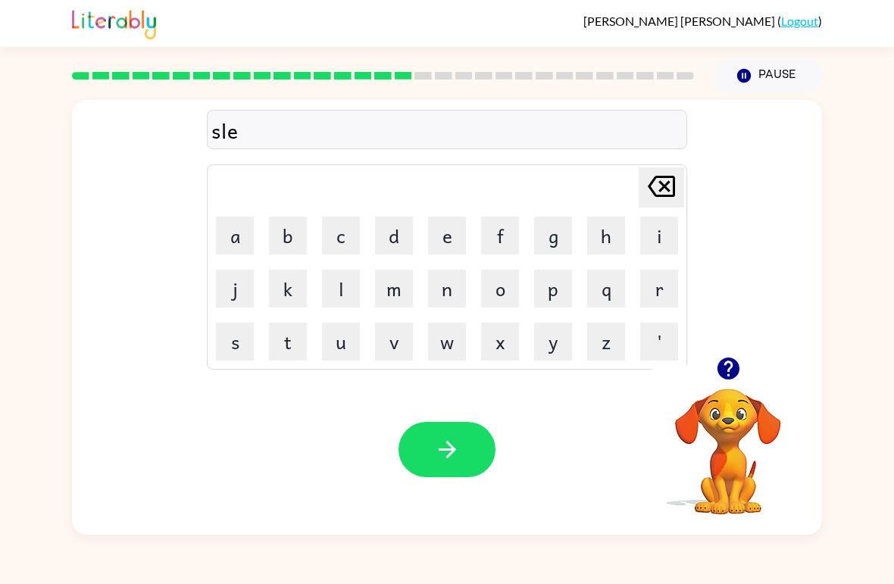
click at [557, 289] on button "p" at bounding box center [553, 289] width 38 height 38
click at [280, 349] on button "t" at bounding box center [288, 342] width 38 height 38
click at [445, 450] on icon "button" at bounding box center [446, 449] width 17 height 17
click at [610, 234] on button "h" at bounding box center [606, 236] width 38 height 38
click at [671, 290] on button "r" at bounding box center [659, 289] width 38 height 38
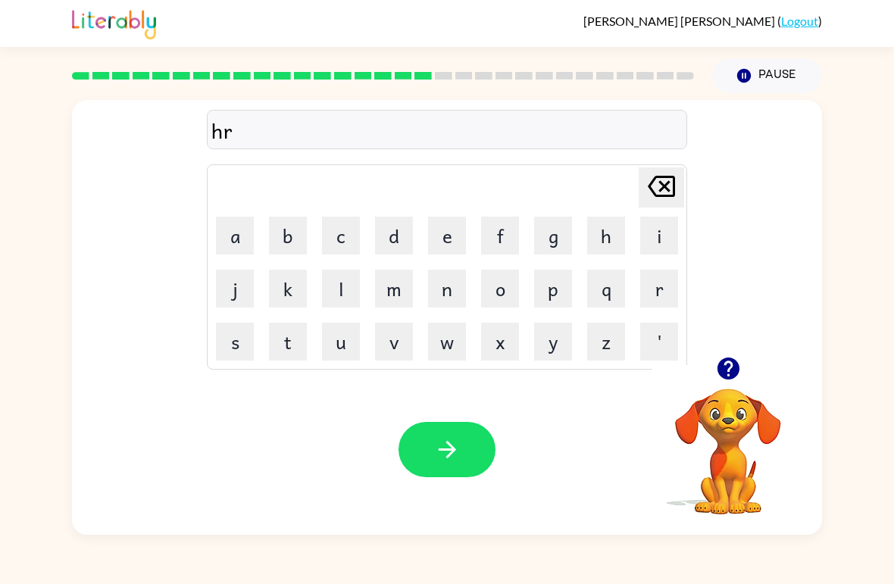
click at [393, 240] on button "d" at bounding box center [394, 236] width 38 height 38
click at [424, 240] on td "e" at bounding box center [447, 236] width 52 height 52
click at [450, 237] on button "e" at bounding box center [447, 236] width 38 height 38
click at [654, 200] on icon "[PERSON_NAME] last character input" at bounding box center [661, 186] width 36 height 36
click at [486, 464] on button "button" at bounding box center [447, 449] width 97 height 55
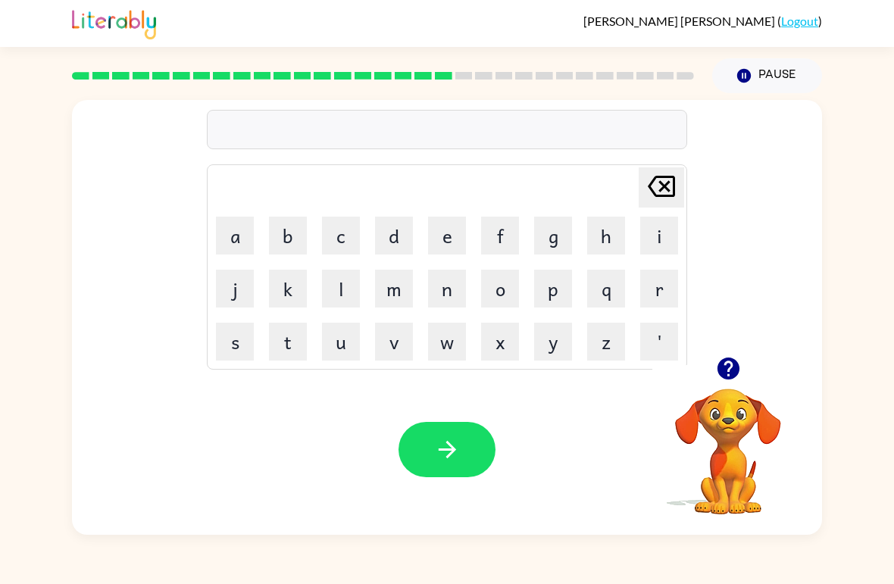
click at [654, 287] on button "r" at bounding box center [659, 289] width 38 height 38
click at [510, 284] on button "o" at bounding box center [500, 289] width 38 height 38
click at [397, 233] on button "d" at bounding box center [394, 236] width 38 height 38
click at [467, 453] on button "button" at bounding box center [447, 449] width 97 height 55
click at [652, 293] on button "r" at bounding box center [659, 289] width 38 height 38
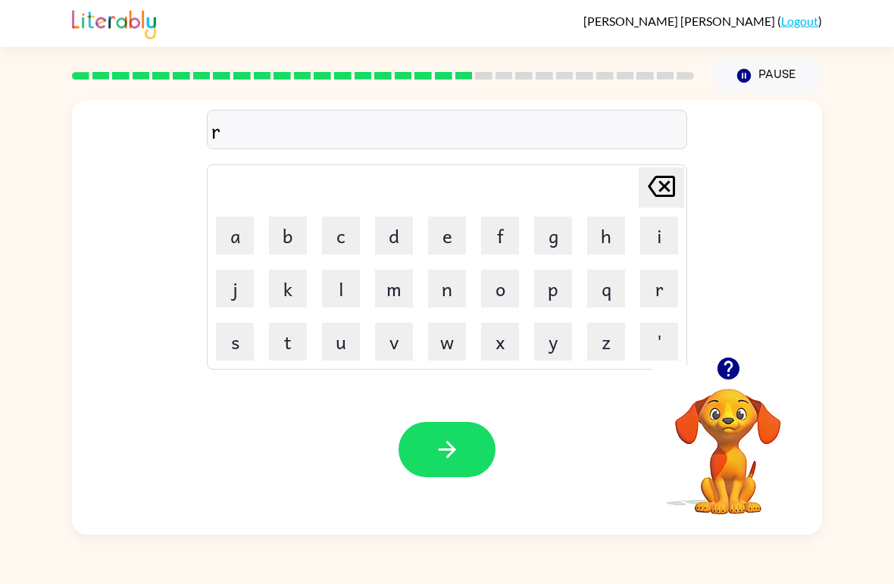
click at [444, 239] on button "e" at bounding box center [447, 236] width 38 height 38
click at [229, 339] on button "s" at bounding box center [235, 342] width 38 height 38
click at [269, 343] on button "t" at bounding box center [288, 342] width 38 height 38
click at [400, 237] on button "d" at bounding box center [394, 236] width 38 height 38
click at [439, 245] on button "e" at bounding box center [447, 236] width 38 height 38
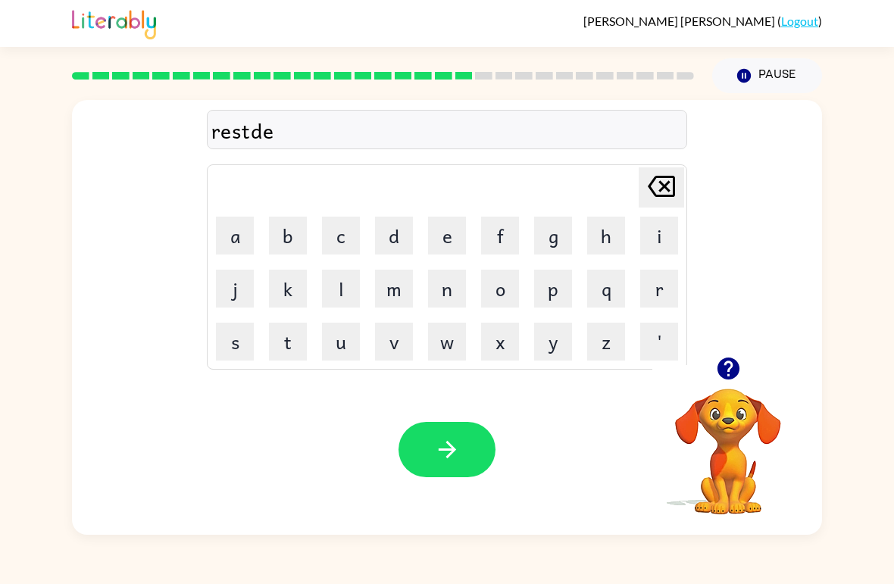
click at [466, 464] on button "button" at bounding box center [447, 449] width 97 height 55
click at [444, 348] on button "w" at bounding box center [447, 342] width 38 height 38
click at [238, 240] on button "a" at bounding box center [235, 236] width 38 height 38
click at [292, 286] on button "k" at bounding box center [288, 289] width 38 height 38
click at [452, 233] on button "e" at bounding box center [447, 236] width 38 height 38
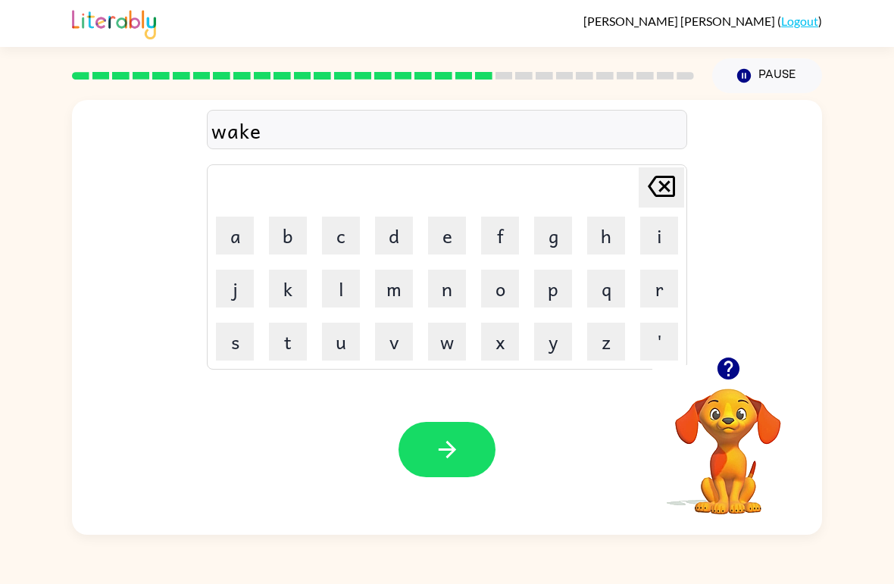
click at [463, 471] on button "button" at bounding box center [447, 449] width 97 height 55
click at [247, 343] on button "s" at bounding box center [235, 342] width 38 height 38
click at [726, 375] on icon "button" at bounding box center [728, 369] width 22 height 22
click at [517, 289] on button "o" at bounding box center [500, 289] width 38 height 38
click at [440, 283] on button "n" at bounding box center [447, 289] width 38 height 38
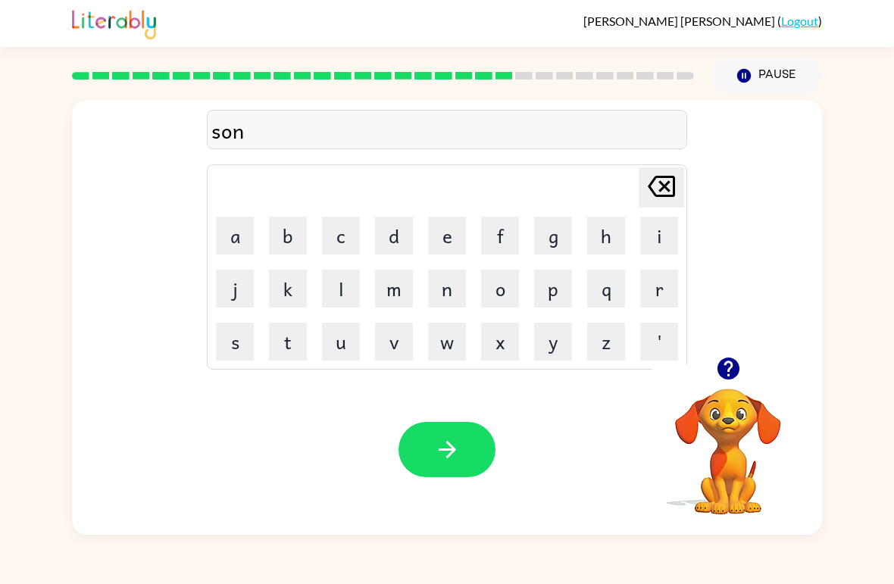
click at [394, 283] on button "m" at bounding box center [394, 289] width 38 height 38
click at [234, 230] on button "a" at bounding box center [235, 236] width 38 height 38
click at [459, 292] on button "n" at bounding box center [447, 289] width 38 height 38
click at [434, 477] on button "button" at bounding box center [447, 449] width 97 height 55
click at [453, 348] on button "w" at bounding box center [447, 342] width 38 height 38
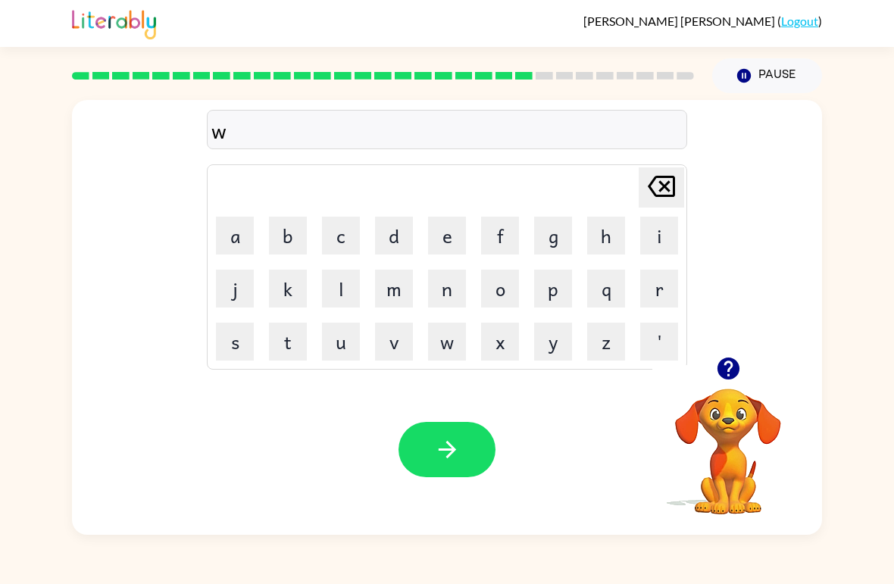
click at [665, 226] on button "i" at bounding box center [659, 236] width 38 height 38
click at [447, 286] on button "n" at bounding box center [447, 289] width 38 height 38
click at [283, 349] on button "t" at bounding box center [288, 342] width 38 height 38
click at [452, 239] on button "e" at bounding box center [447, 236] width 38 height 38
click at [663, 296] on button "r" at bounding box center [659, 289] width 38 height 38
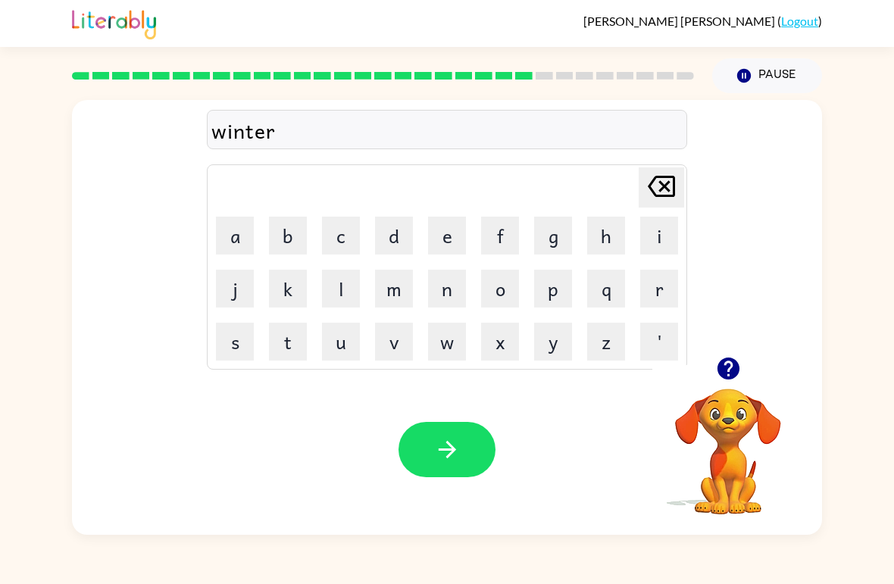
click at [468, 468] on button "button" at bounding box center [447, 449] width 97 height 55
click at [336, 243] on button "c" at bounding box center [341, 236] width 38 height 38
click at [449, 237] on button "e" at bounding box center [447, 236] width 38 height 38
click at [233, 342] on button "s" at bounding box center [235, 342] width 38 height 38
click at [295, 336] on button "t" at bounding box center [288, 342] width 38 height 38
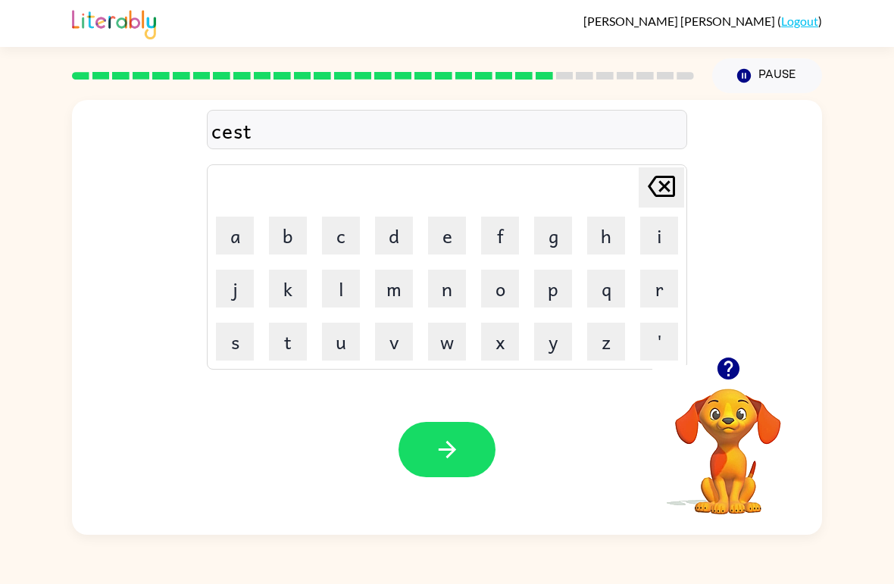
click at [452, 468] on button "button" at bounding box center [447, 449] width 97 height 55
click at [237, 333] on button "s" at bounding box center [235, 342] width 38 height 38
click at [346, 342] on button "u" at bounding box center [341, 342] width 38 height 38
click at [453, 282] on button "n" at bounding box center [447, 289] width 38 height 38
click at [393, 234] on button "d" at bounding box center [394, 236] width 38 height 38
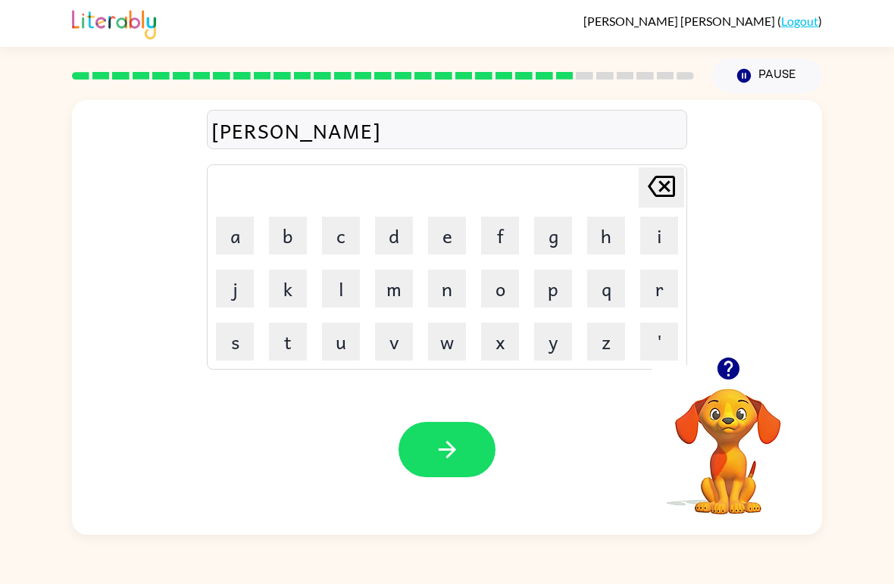
click at [471, 448] on button "button" at bounding box center [447, 449] width 97 height 55
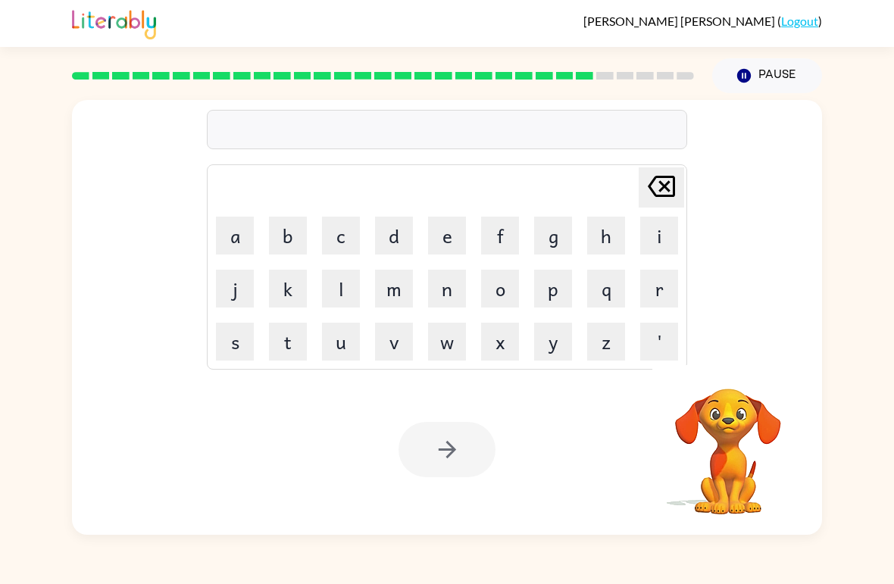
click at [344, 232] on button "c" at bounding box center [341, 236] width 38 height 38
click at [487, 293] on button "o" at bounding box center [500, 289] width 38 height 38
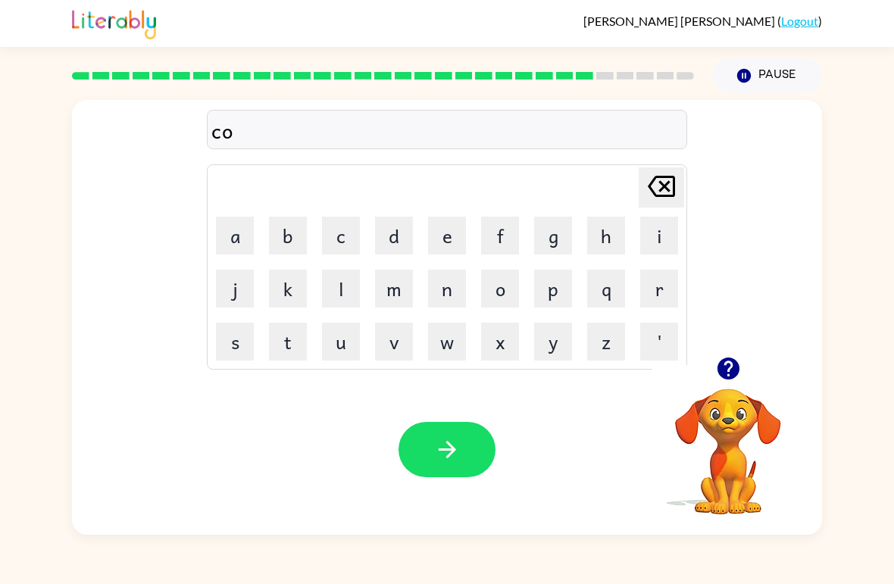
click at [446, 290] on button "n" at bounding box center [447, 289] width 38 height 38
click at [460, 240] on button "e" at bounding box center [447, 236] width 38 height 38
click at [443, 452] on icon "button" at bounding box center [447, 450] width 27 height 27
click at [329, 240] on button "c" at bounding box center [341, 236] width 38 height 38
click at [225, 237] on button "a" at bounding box center [235, 236] width 38 height 38
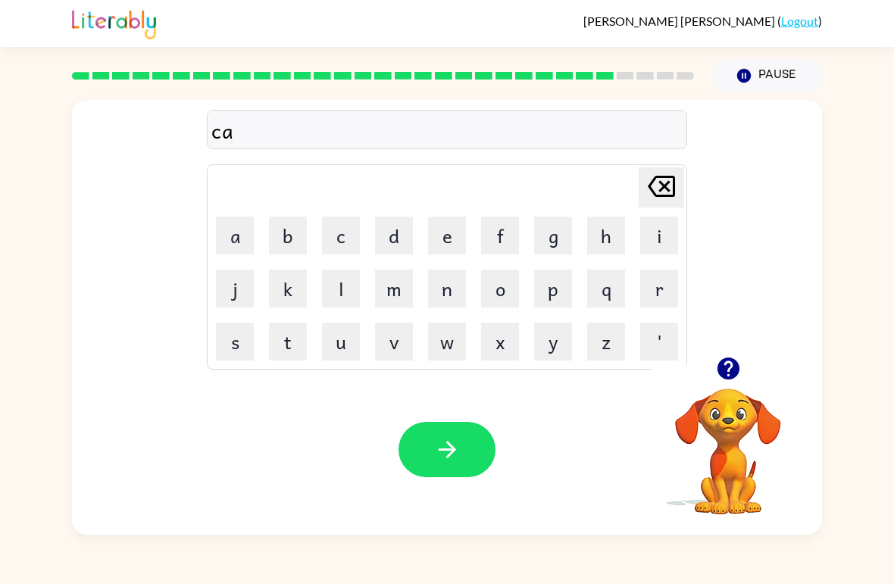
click at [447, 281] on button "n" at bounding box center [447, 289] width 38 height 38
click at [448, 229] on button "e" at bounding box center [447, 236] width 38 height 38
click at [455, 459] on icon "button" at bounding box center [447, 450] width 27 height 27
click at [249, 342] on button "s" at bounding box center [235, 342] width 38 height 38
click at [593, 235] on button "h" at bounding box center [606, 236] width 38 height 38
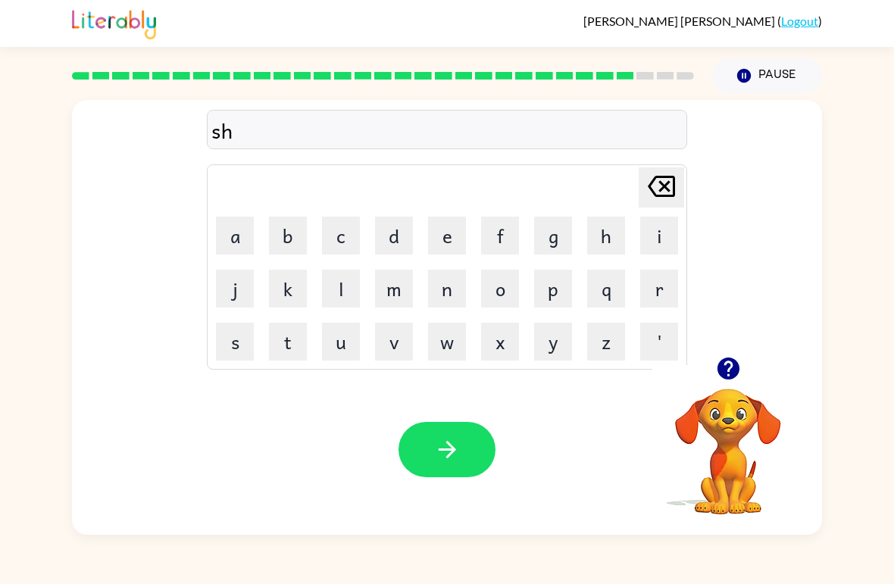
click at [285, 348] on button "t" at bounding box center [288, 342] width 38 height 38
click at [462, 245] on button "e" at bounding box center [447, 236] width 38 height 38
click at [662, 186] on icon at bounding box center [661, 186] width 27 height 21
click at [656, 192] on icon "[PERSON_NAME] last character input" at bounding box center [661, 186] width 36 height 36
click at [648, 192] on icon "[PERSON_NAME] last character input" at bounding box center [661, 186] width 36 height 36
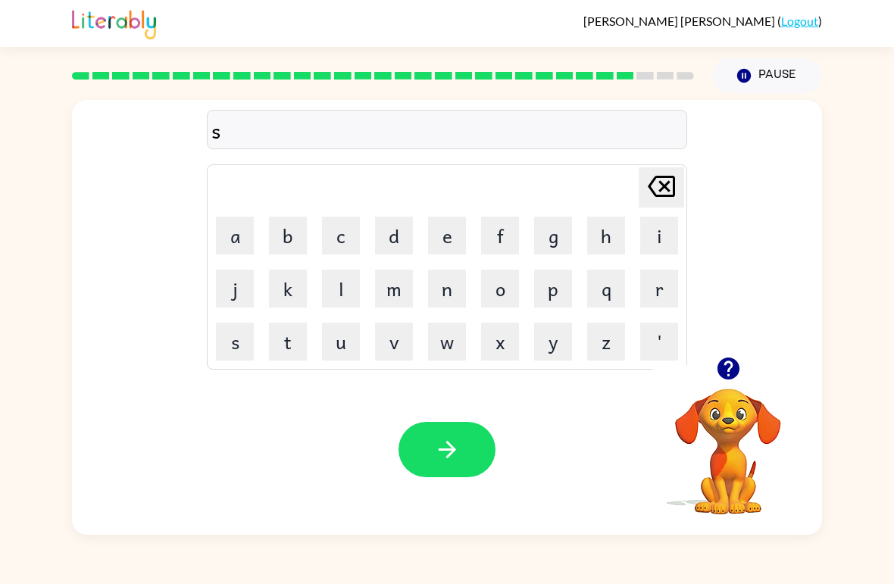
click at [612, 241] on button "h" at bounding box center [606, 236] width 38 height 38
click at [330, 340] on button "u" at bounding box center [341, 342] width 38 height 38
click at [289, 344] on button "t" at bounding box center [288, 342] width 38 height 38
click at [459, 468] on button "button" at bounding box center [447, 449] width 97 height 55
click at [731, 372] on icon "button" at bounding box center [728, 369] width 22 height 22
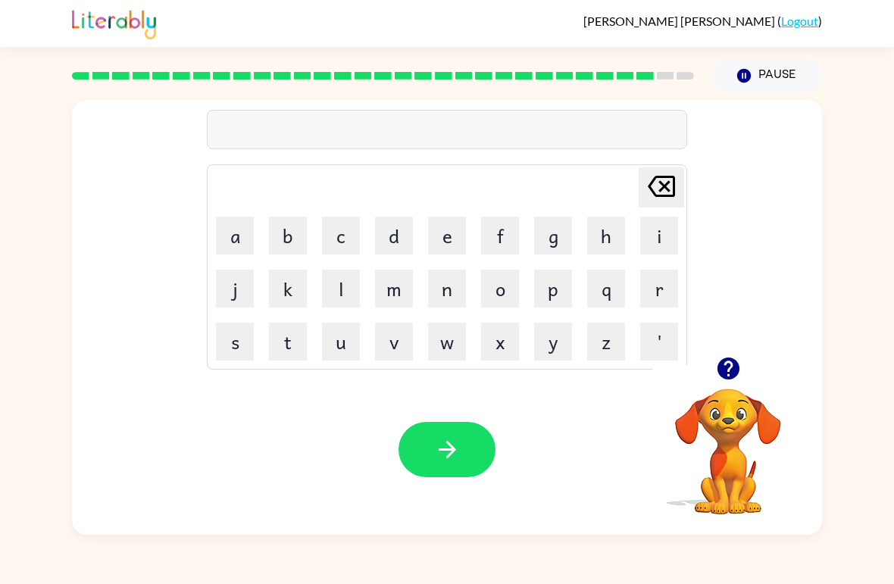
click at [289, 346] on button "t" at bounding box center [288, 342] width 38 height 38
click at [607, 238] on button "h" at bounding box center [606, 236] width 38 height 38
click at [659, 286] on button "r" at bounding box center [659, 289] width 38 height 38
click at [244, 339] on button "s" at bounding box center [235, 342] width 38 height 38
click at [304, 337] on button "t" at bounding box center [288, 342] width 38 height 38
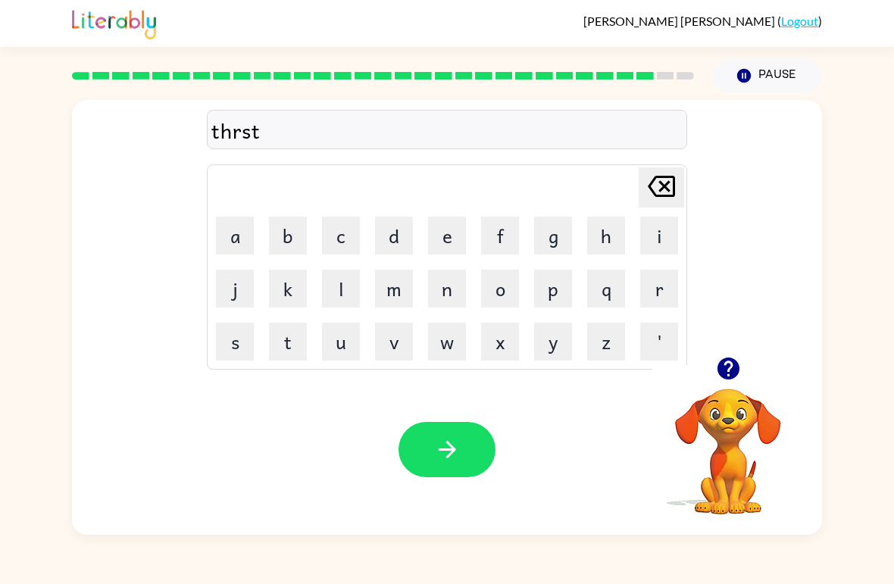
click at [468, 449] on button "button" at bounding box center [447, 449] width 97 height 55
click at [651, 294] on button "r" at bounding box center [659, 289] width 38 height 38
click at [246, 223] on button "a" at bounding box center [235, 236] width 38 height 38
click at [543, 304] on button "p" at bounding box center [553, 289] width 38 height 38
click at [459, 420] on div "Your browser must support playing .mp4 files to use Literably. Please try using…" at bounding box center [447, 450] width 750 height 171
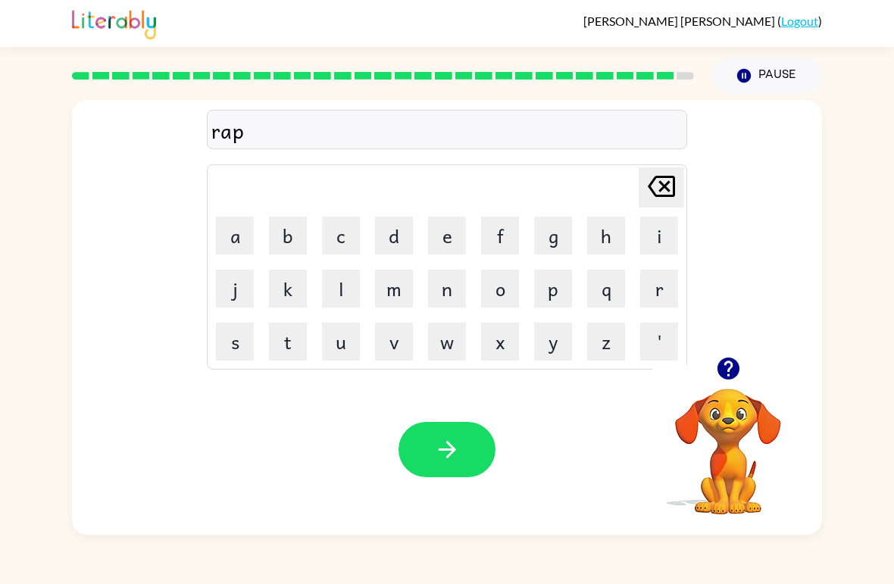
click at [449, 456] on icon "button" at bounding box center [446, 449] width 17 height 17
